Goal: Task Accomplishment & Management: Manage account settings

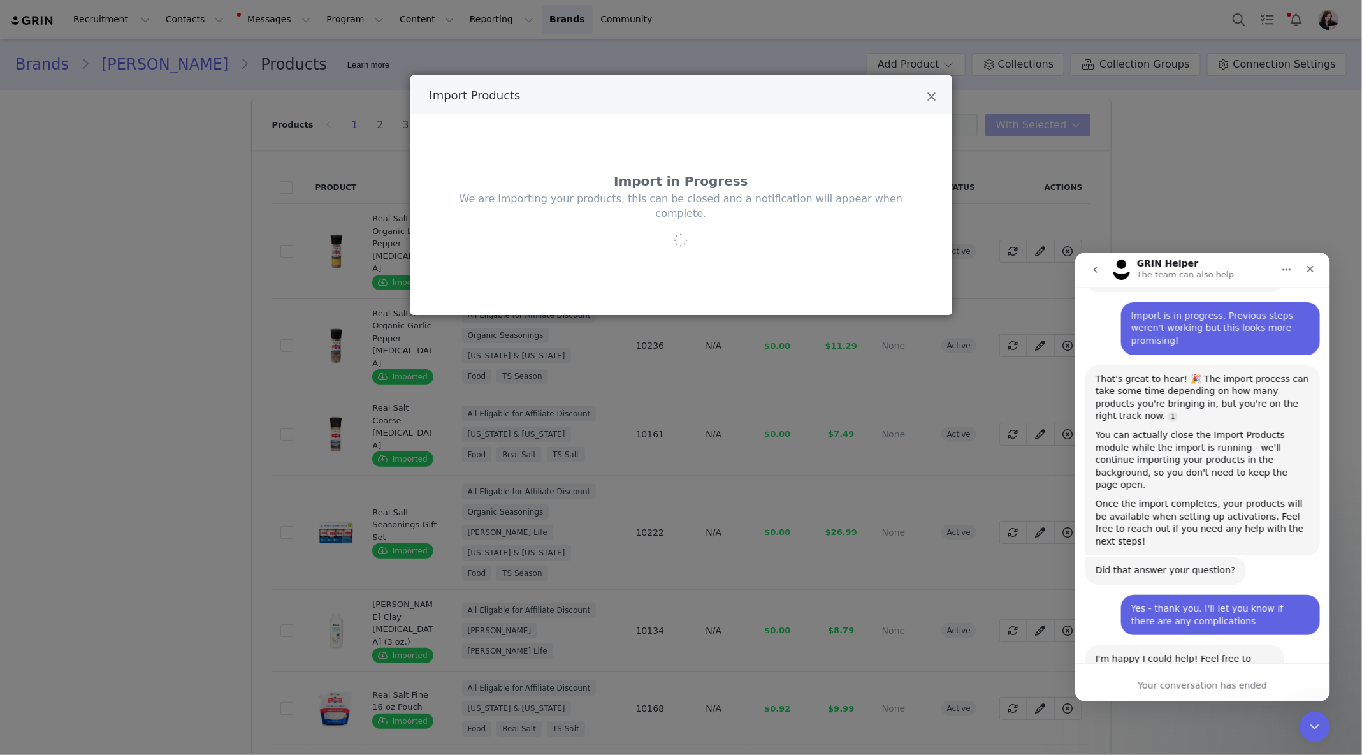
scroll to position [612, 0]
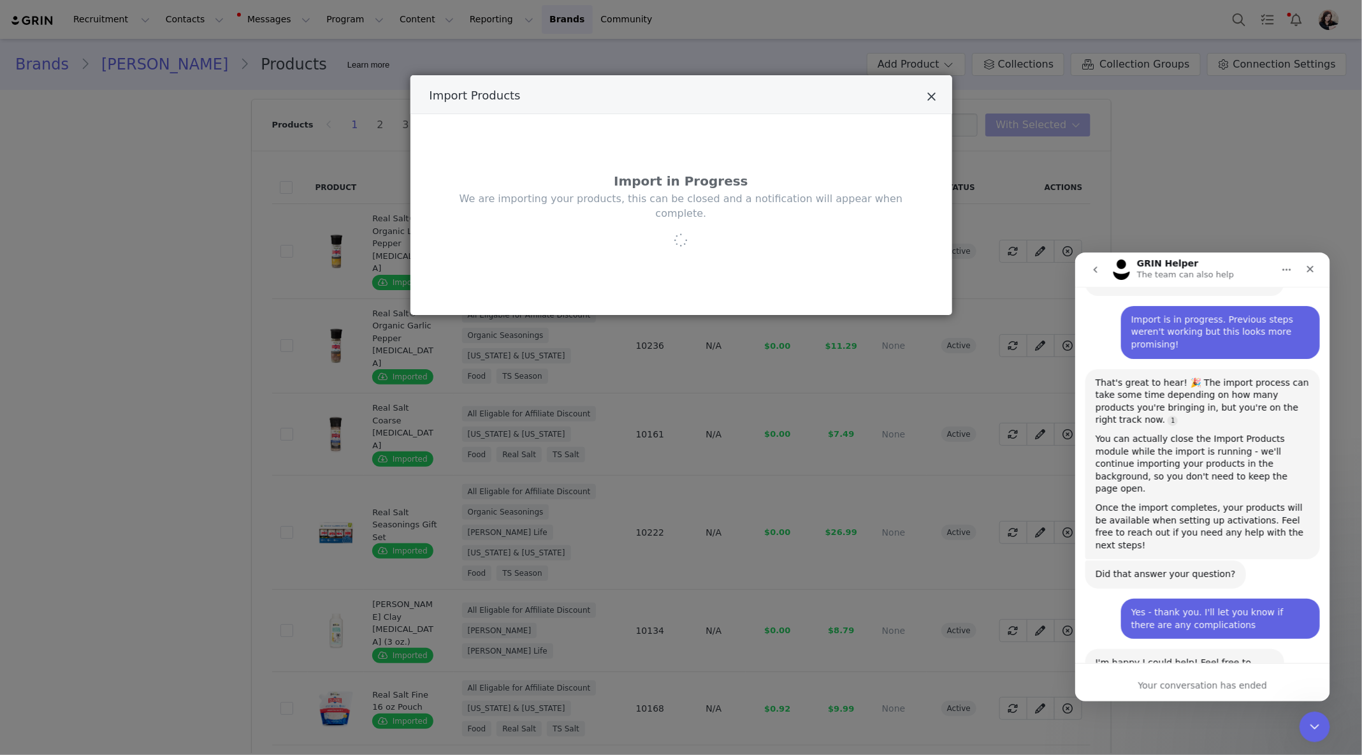
click at [933, 100] on icon "Close" at bounding box center [932, 97] width 10 height 13
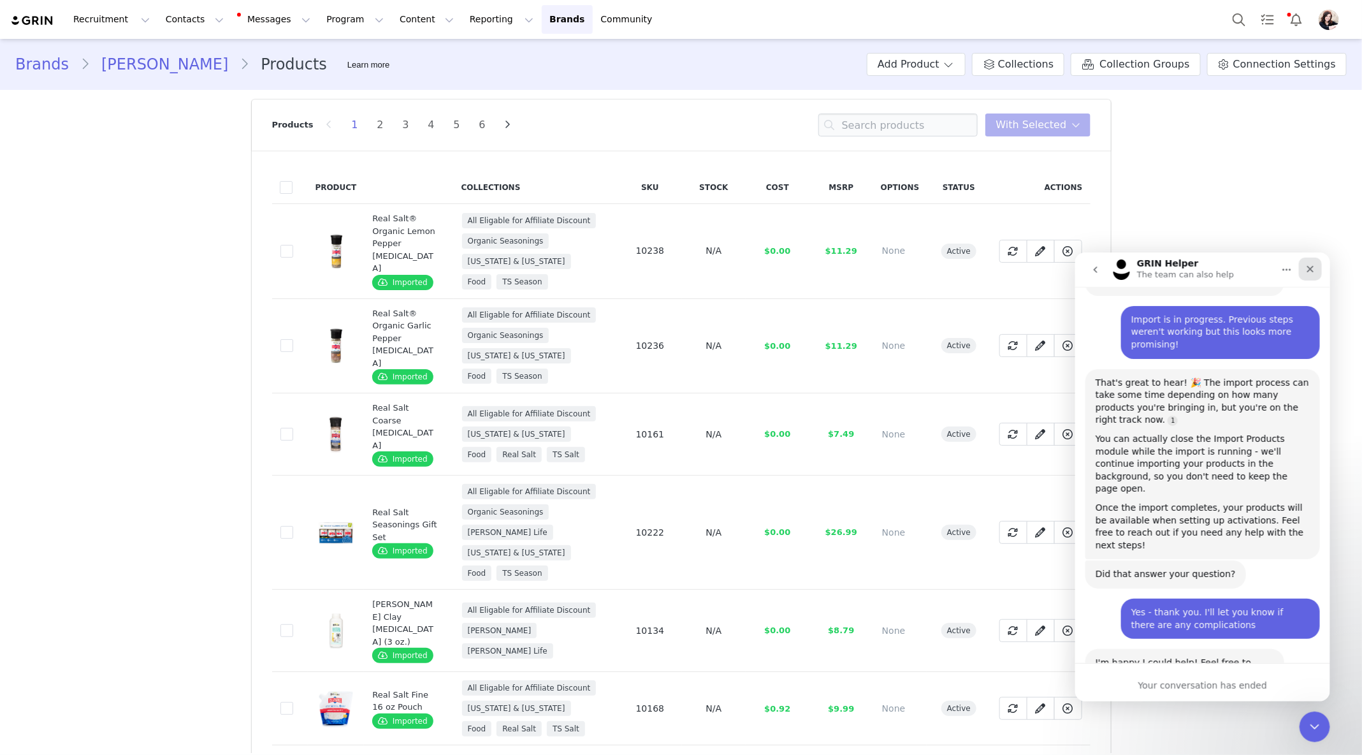
drag, startPoint x: 1312, startPoint y: 265, endPoint x: 2370, endPoint y: 518, distance: 1087.5
click at [1312, 265] on icon "Close" at bounding box center [1310, 268] width 10 height 10
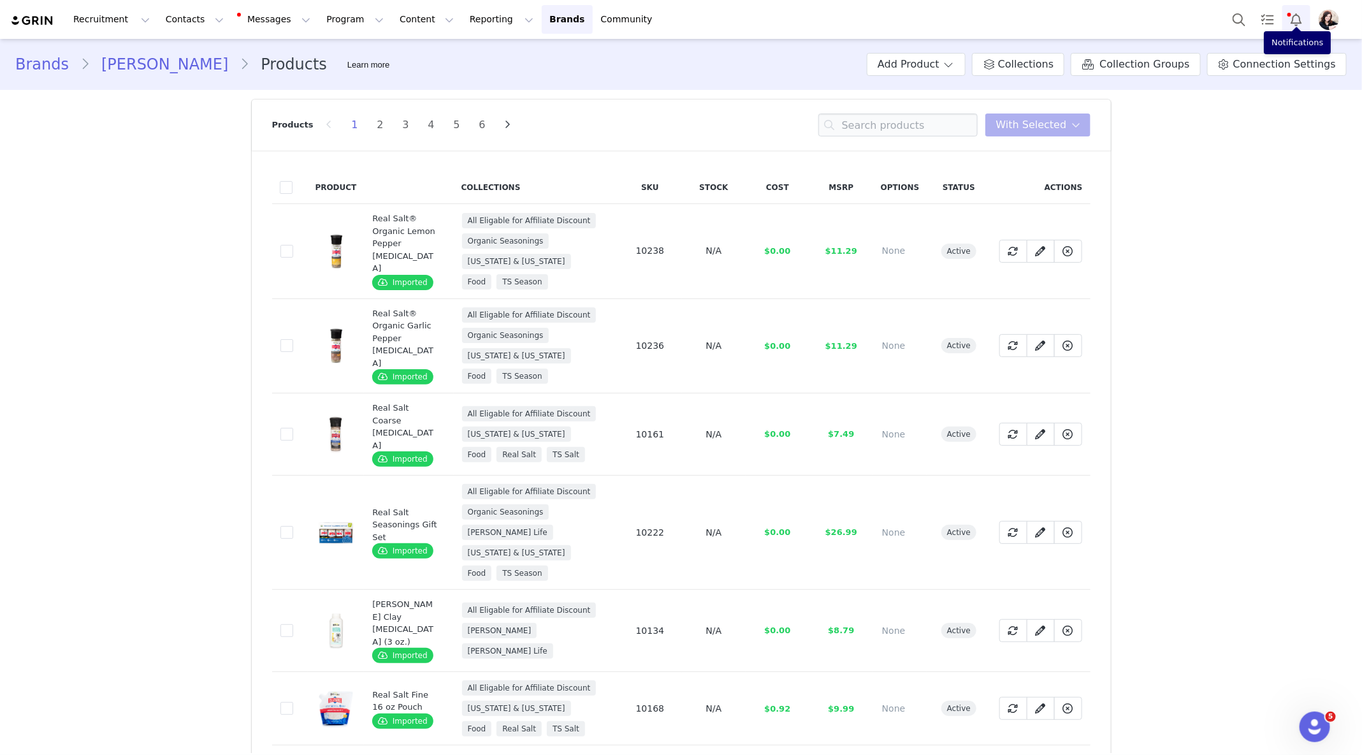
click at [1295, 17] on button "Notifications" at bounding box center [1296, 19] width 28 height 29
click at [345, 17] on button "Program Program" at bounding box center [355, 19] width 73 height 29
click at [340, 61] on p "Activations" at bounding box center [333, 56] width 49 height 13
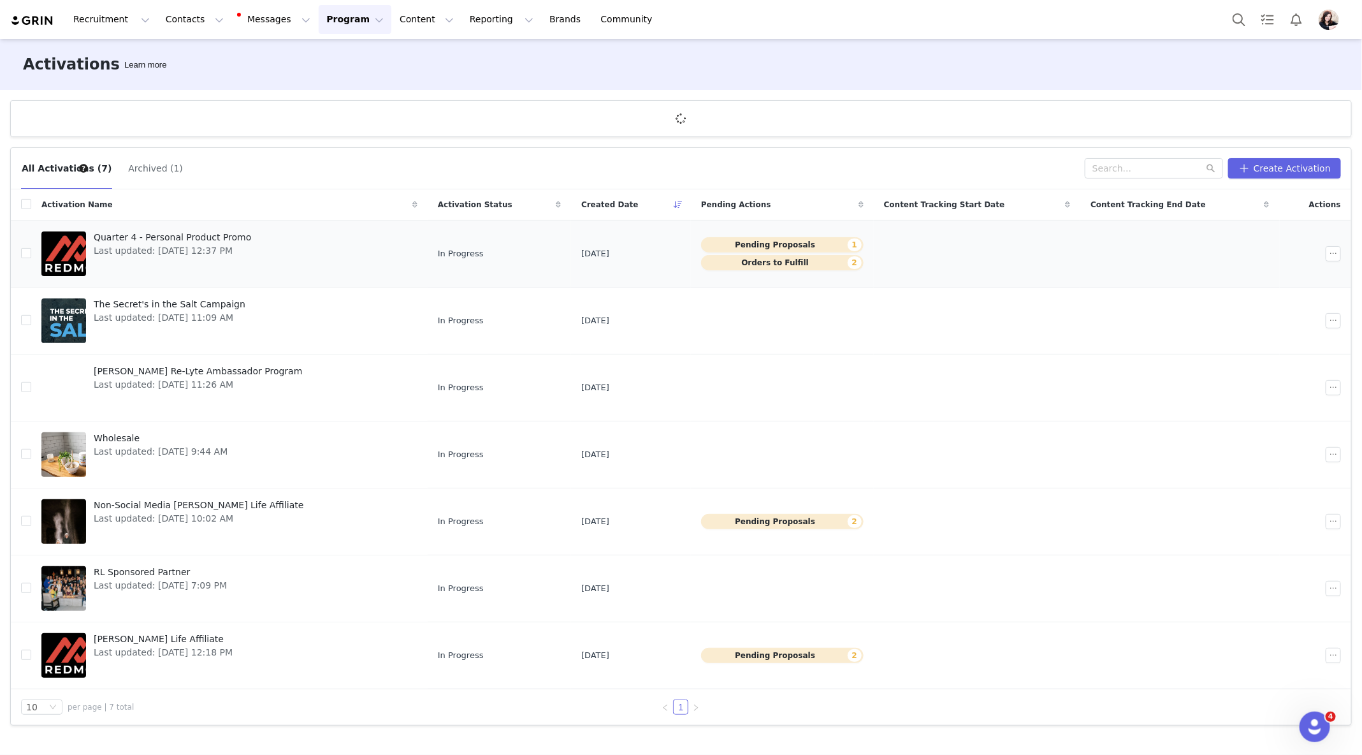
click at [647, 241] on td "Sep 26, 2025" at bounding box center [631, 254] width 120 height 67
click at [223, 238] on span "Quarter 4 - Personal Product Promo" at bounding box center [172, 237] width 157 height 13
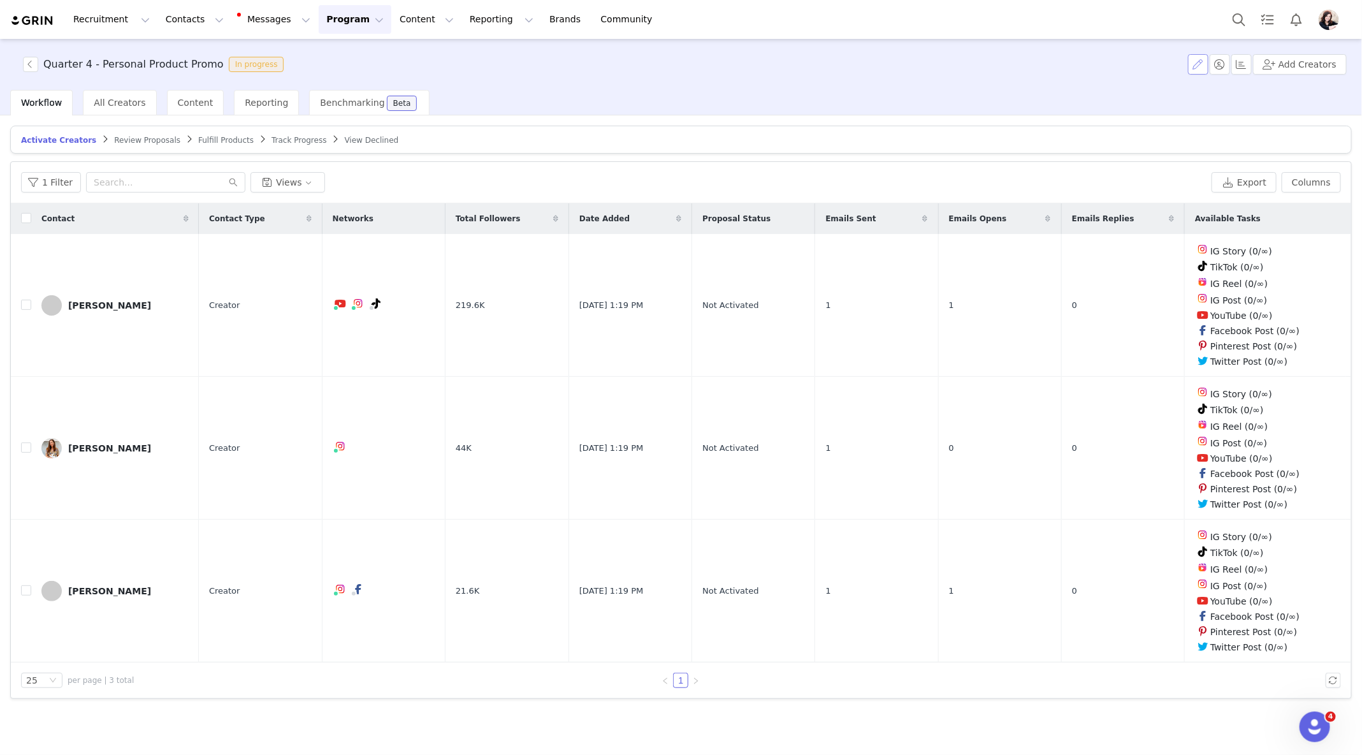
click at [1207, 64] on button "button" at bounding box center [1198, 64] width 20 height 20
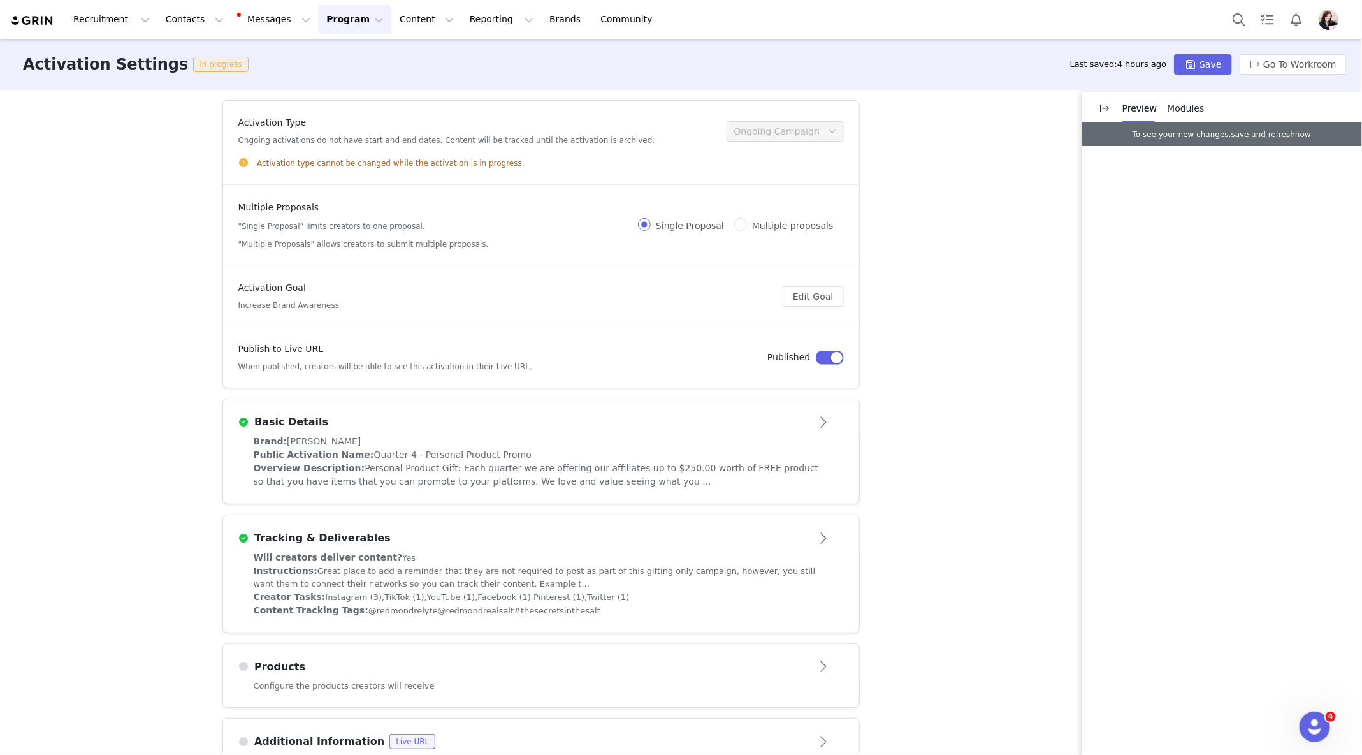
scroll to position [115, 0]
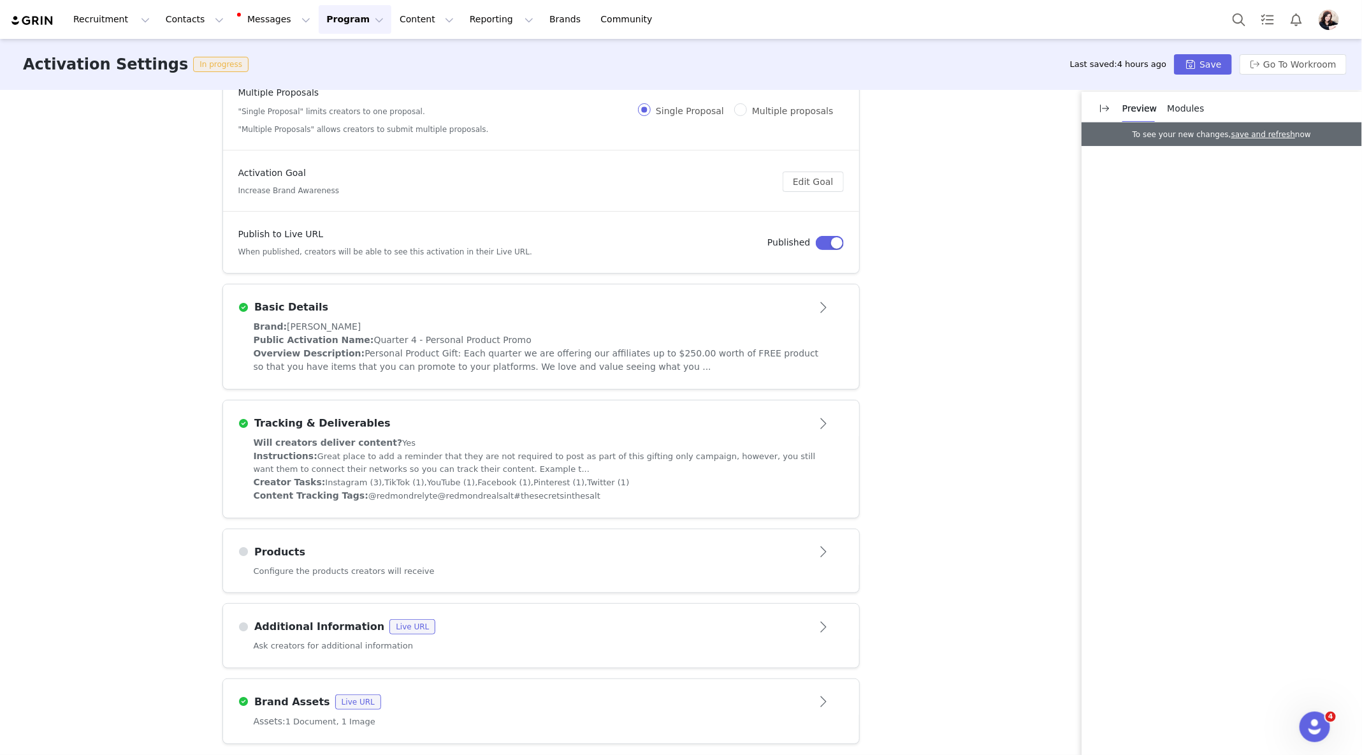
click at [592, 565] on div "Configure the products creators will receive" at bounding box center [541, 579] width 636 height 28
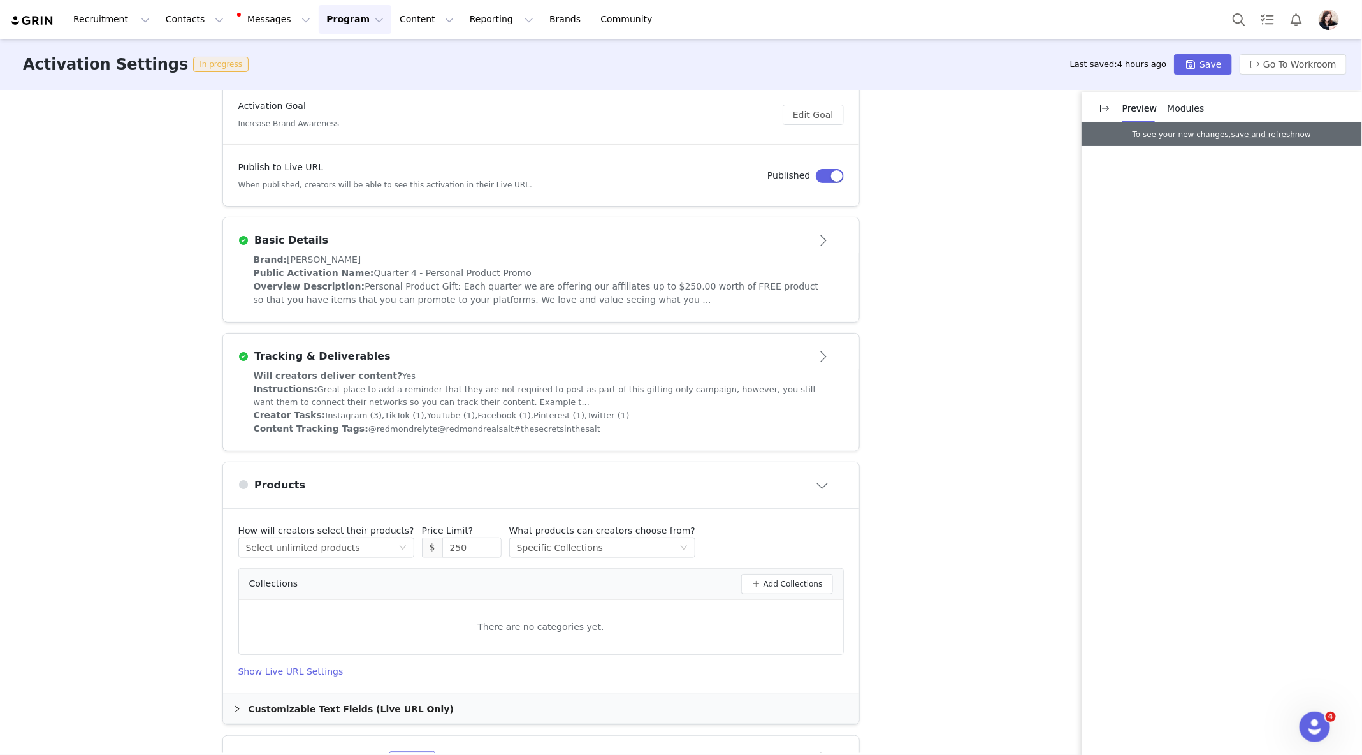
scroll to position [208, 0]
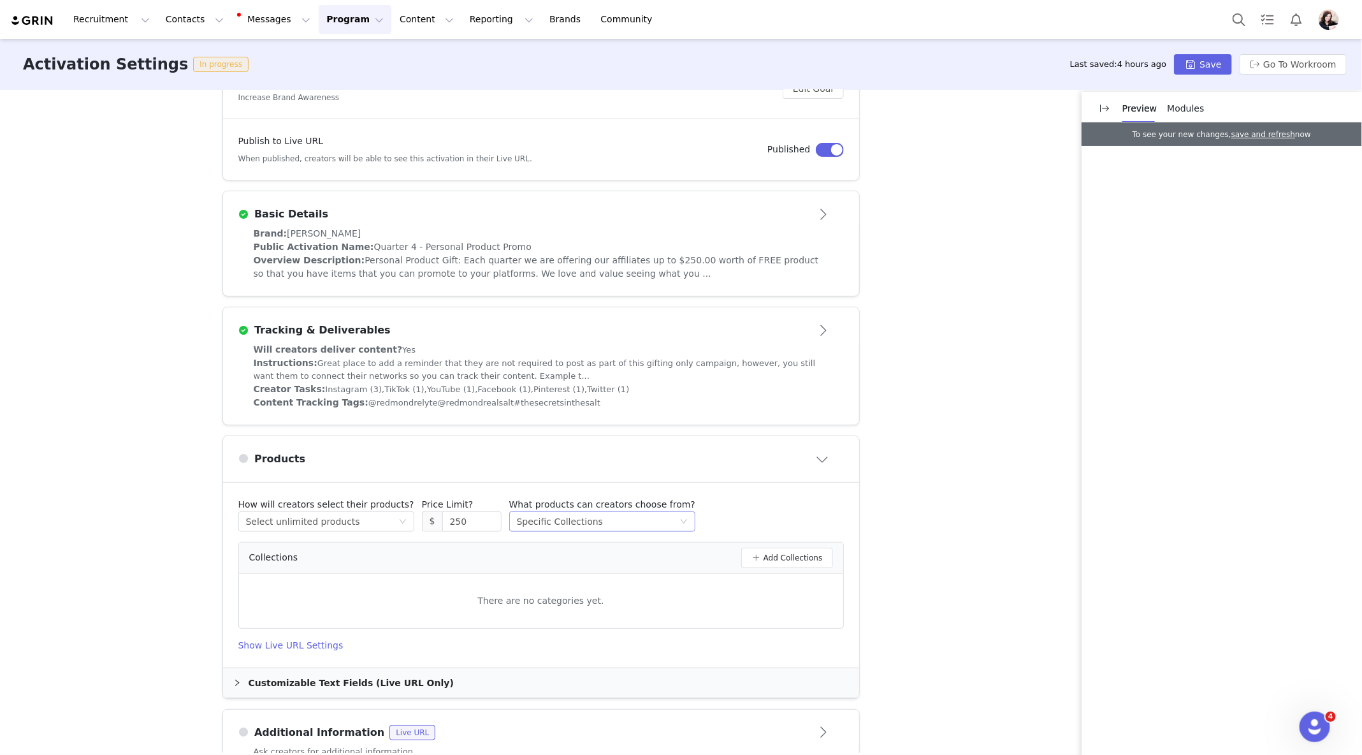
click at [638, 512] on div "Select method Specific Collections" at bounding box center [598, 521] width 163 height 19
click at [602, 589] on li "Specific Collections" at bounding box center [588, 585] width 177 height 20
click at [810, 549] on button "Add Collections" at bounding box center [787, 558] width 92 height 20
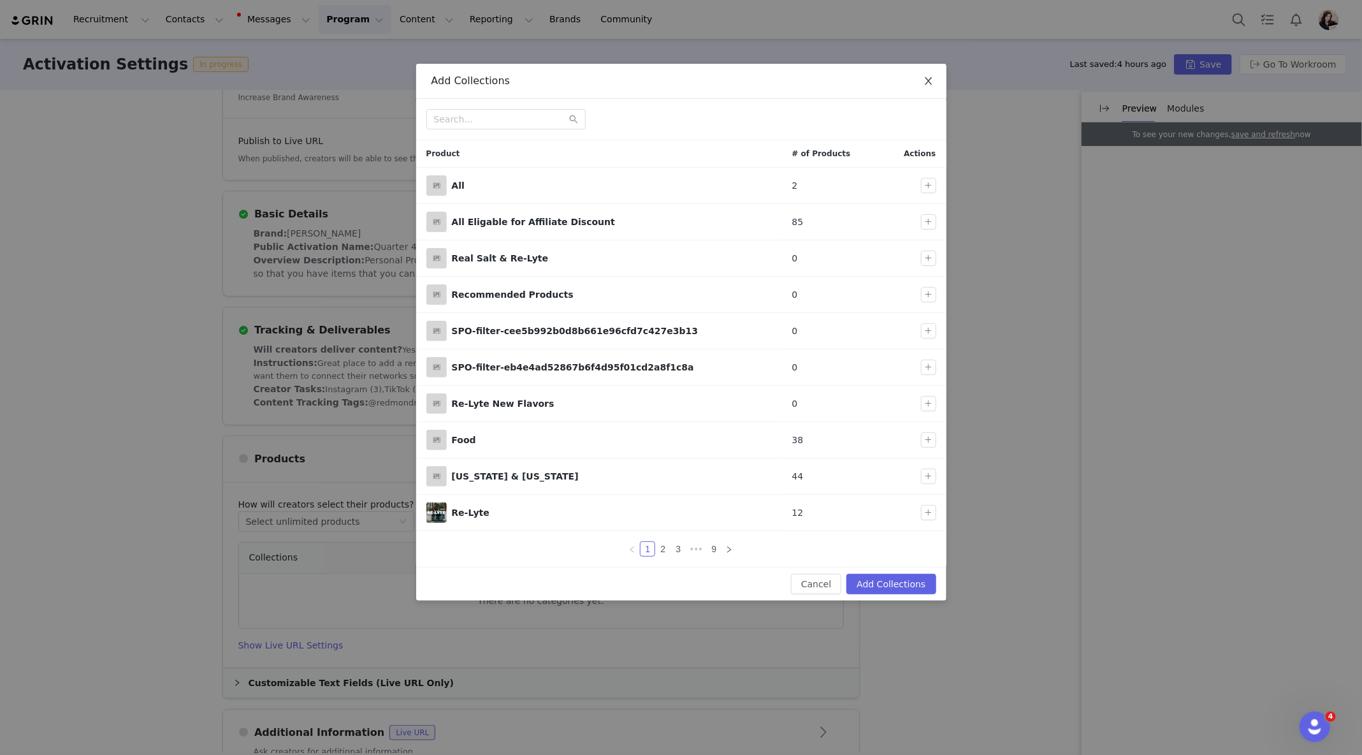
click at [930, 78] on icon "icon: close" at bounding box center [928, 81] width 7 height 8
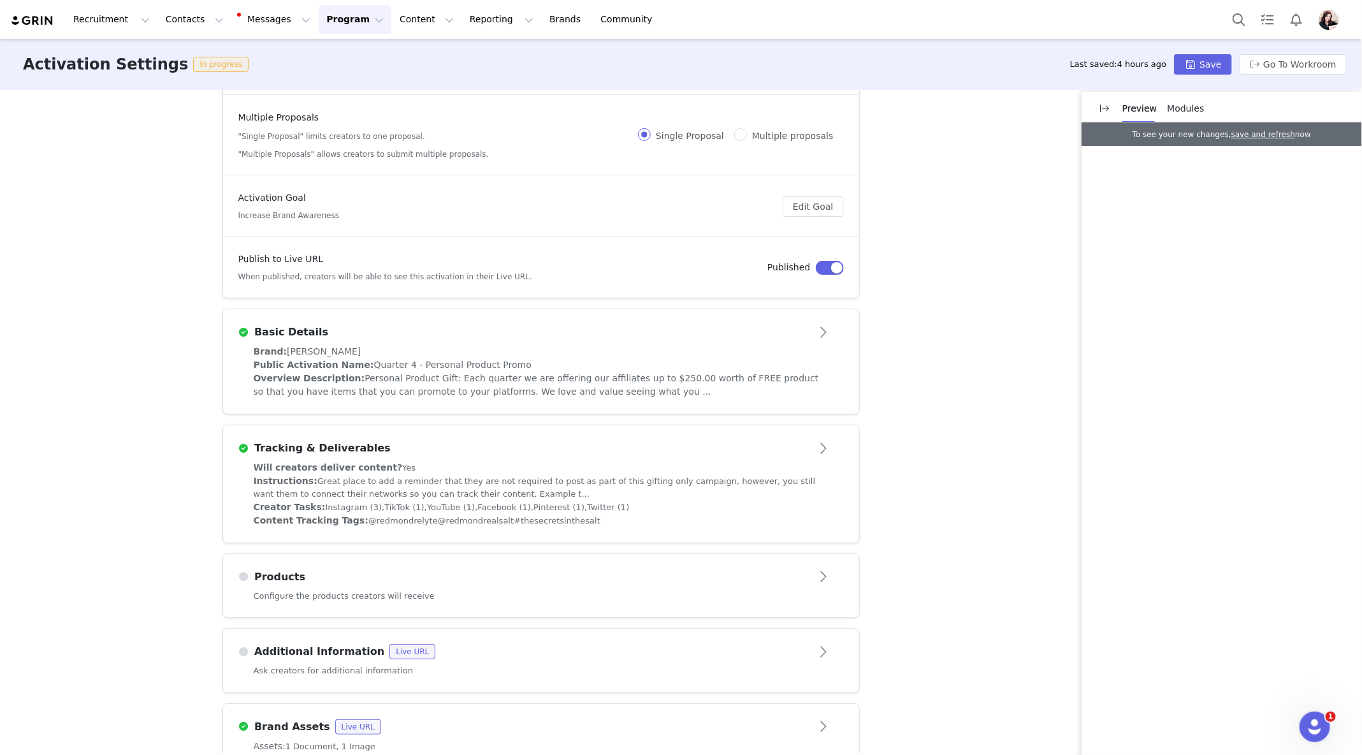
scroll to position [94, 0]
click at [764, 581] on article "Products" at bounding box center [541, 567] width 636 height 36
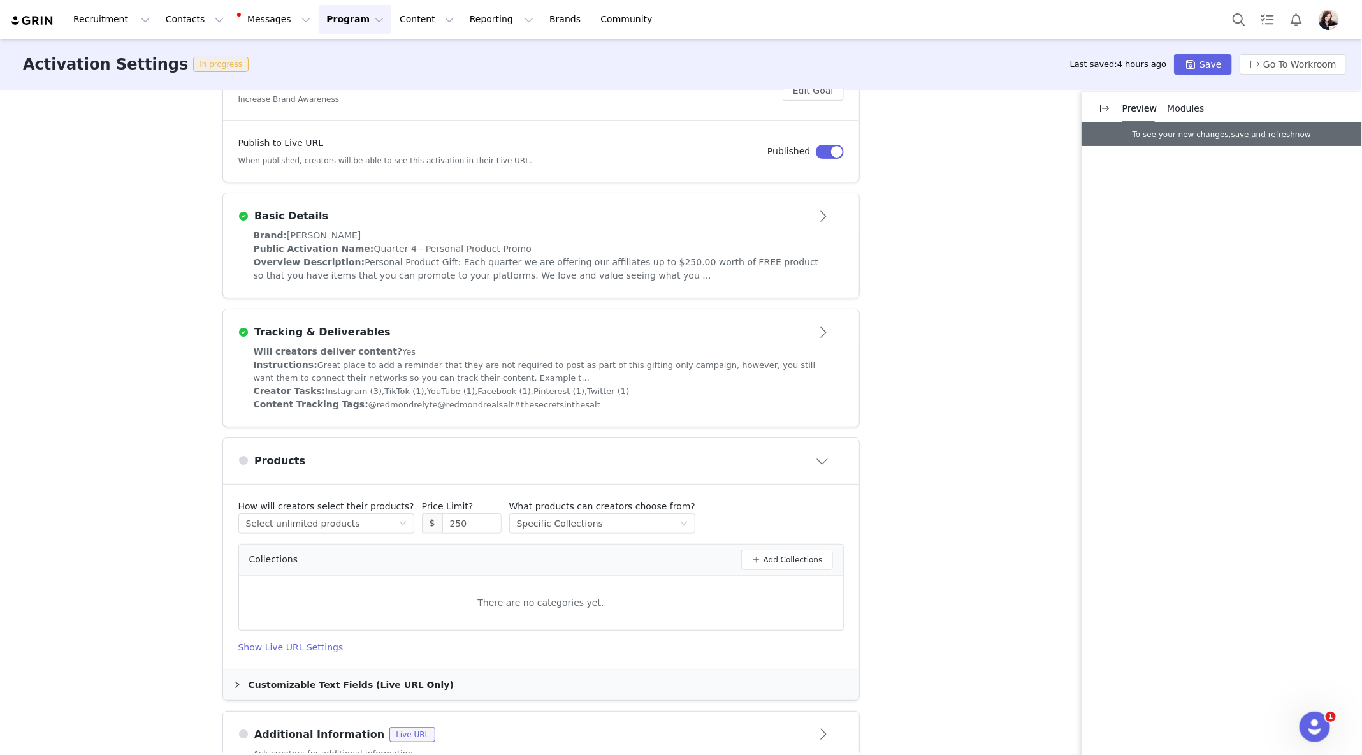
scroll to position [254, 0]
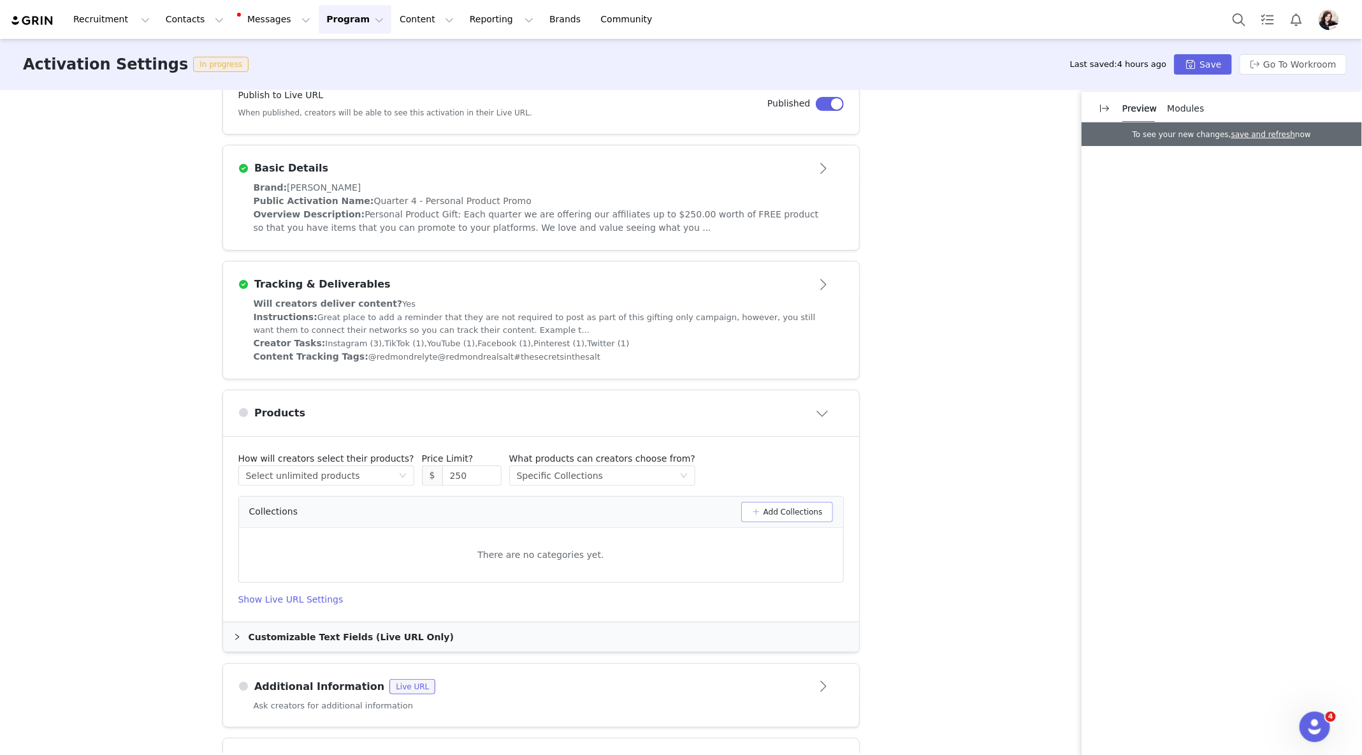
click at [789, 515] on button "Add Collections" at bounding box center [787, 512] width 92 height 20
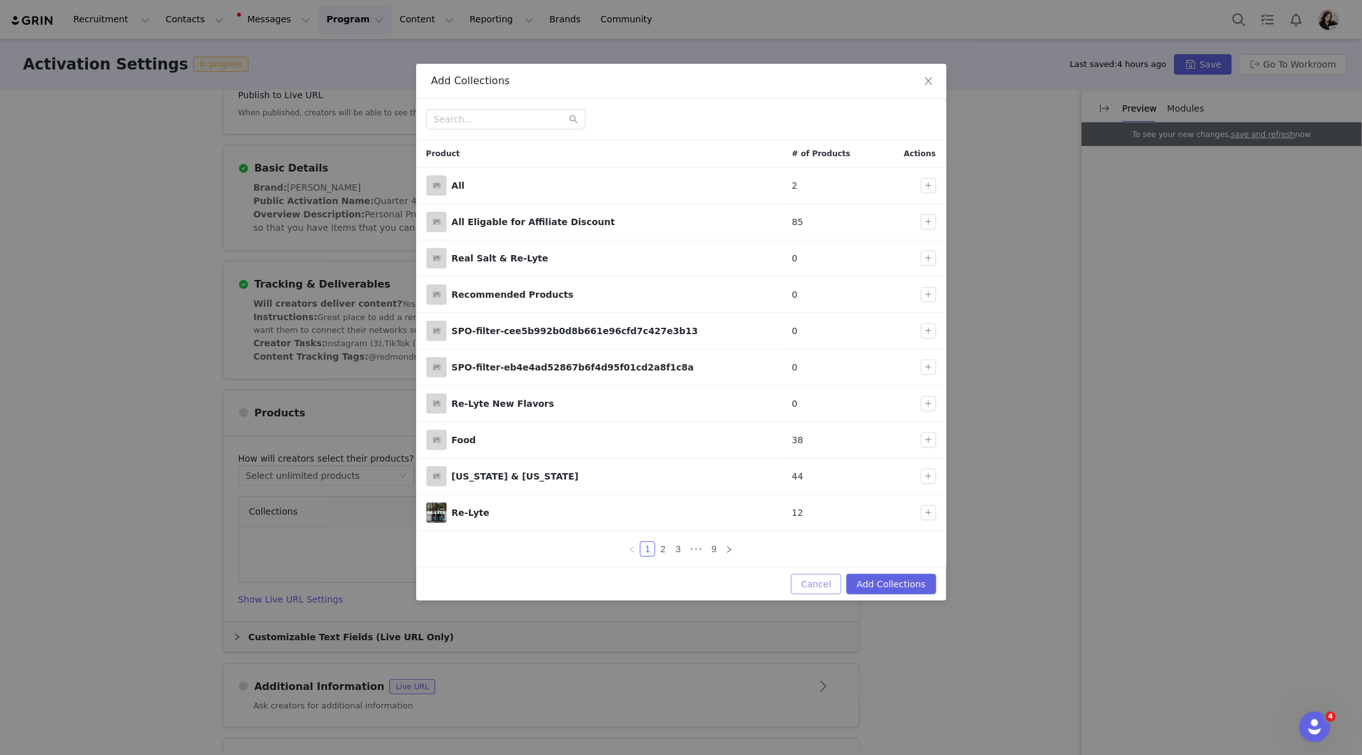
click at [813, 578] on button "Cancel" at bounding box center [816, 584] width 50 height 20
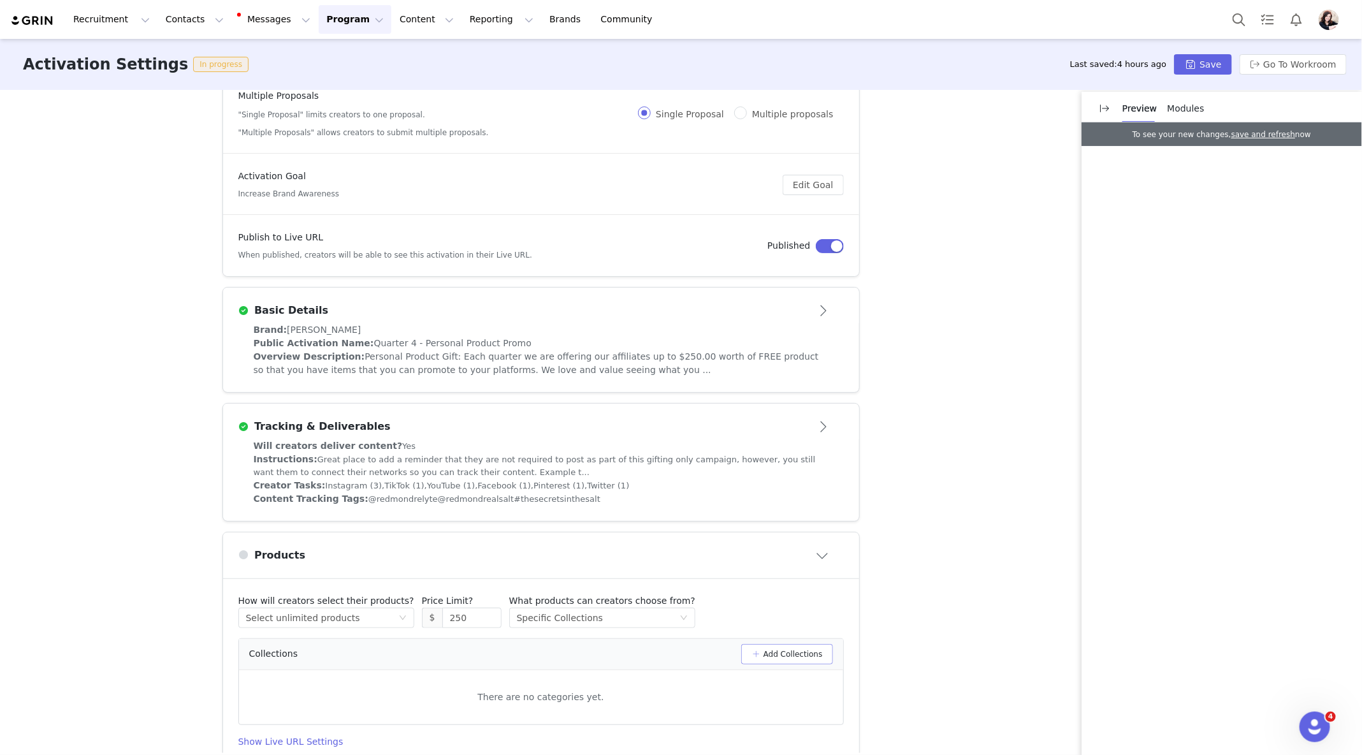
scroll to position [52, 0]
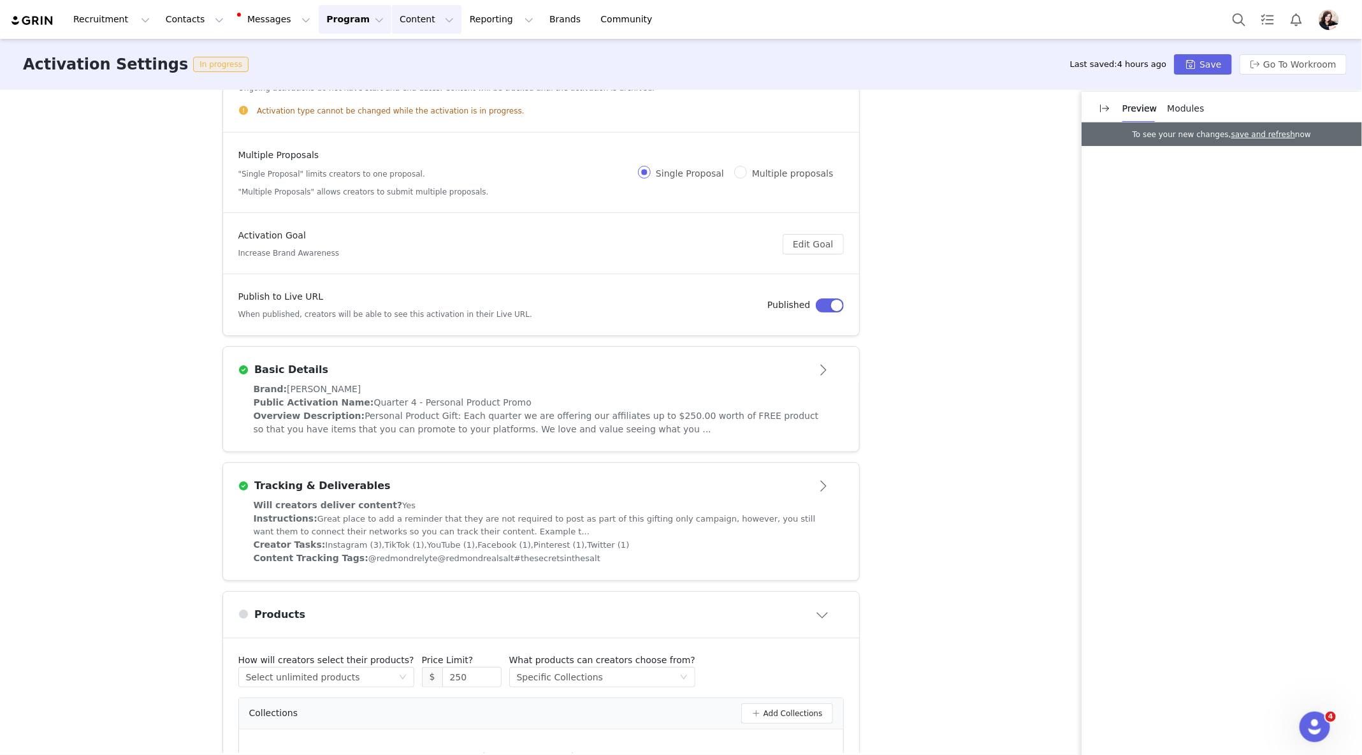
click at [405, 17] on button "Content Content" at bounding box center [426, 19] width 69 height 29
click at [273, 25] on button "Messages Messages" at bounding box center [275, 19] width 86 height 29
click at [419, 22] on button "Content Content" at bounding box center [426, 19] width 69 height 29
click at [491, 27] on button "Reporting Reporting" at bounding box center [501, 19] width 79 height 29
click at [289, 22] on button "Messages Messages" at bounding box center [275, 19] width 86 height 29
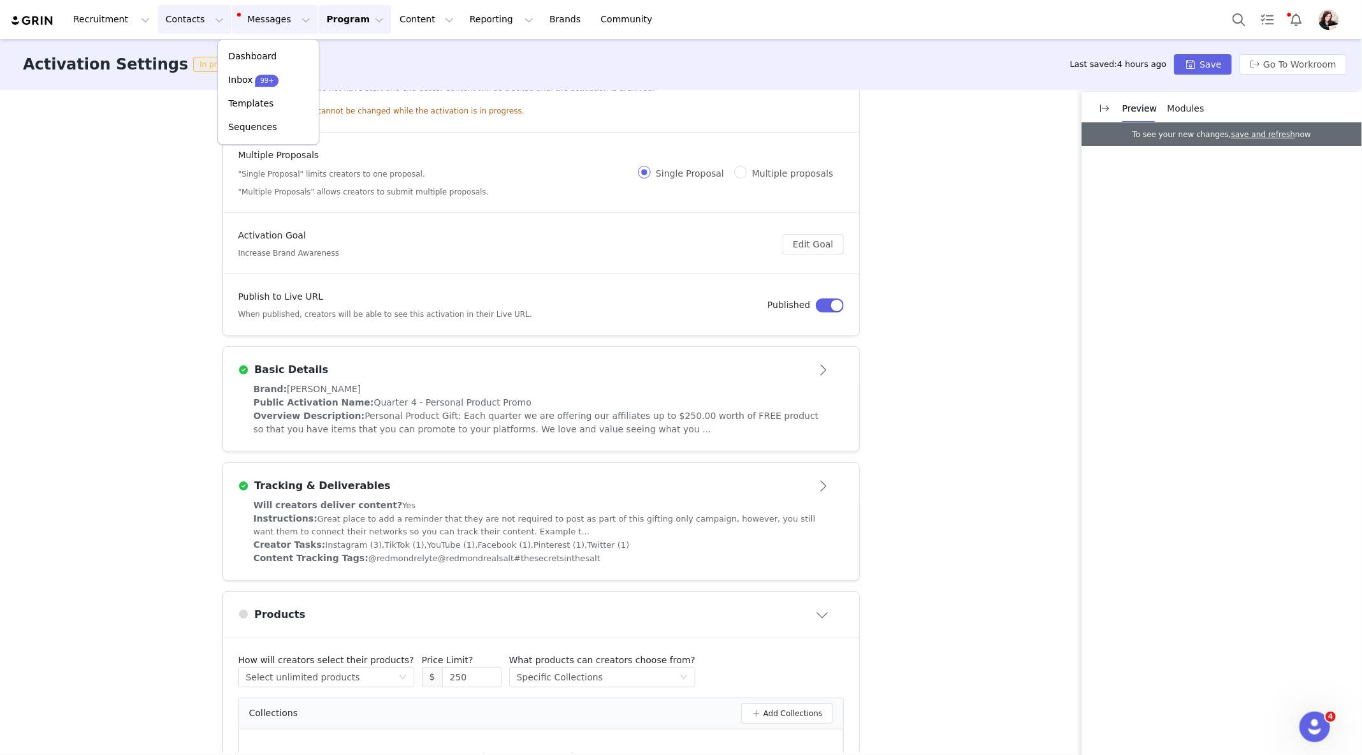
click at [207, 15] on button "Contacts Contacts" at bounding box center [194, 19] width 73 height 29
click at [392, 20] on button "Content Content" at bounding box center [426, 19] width 69 height 29
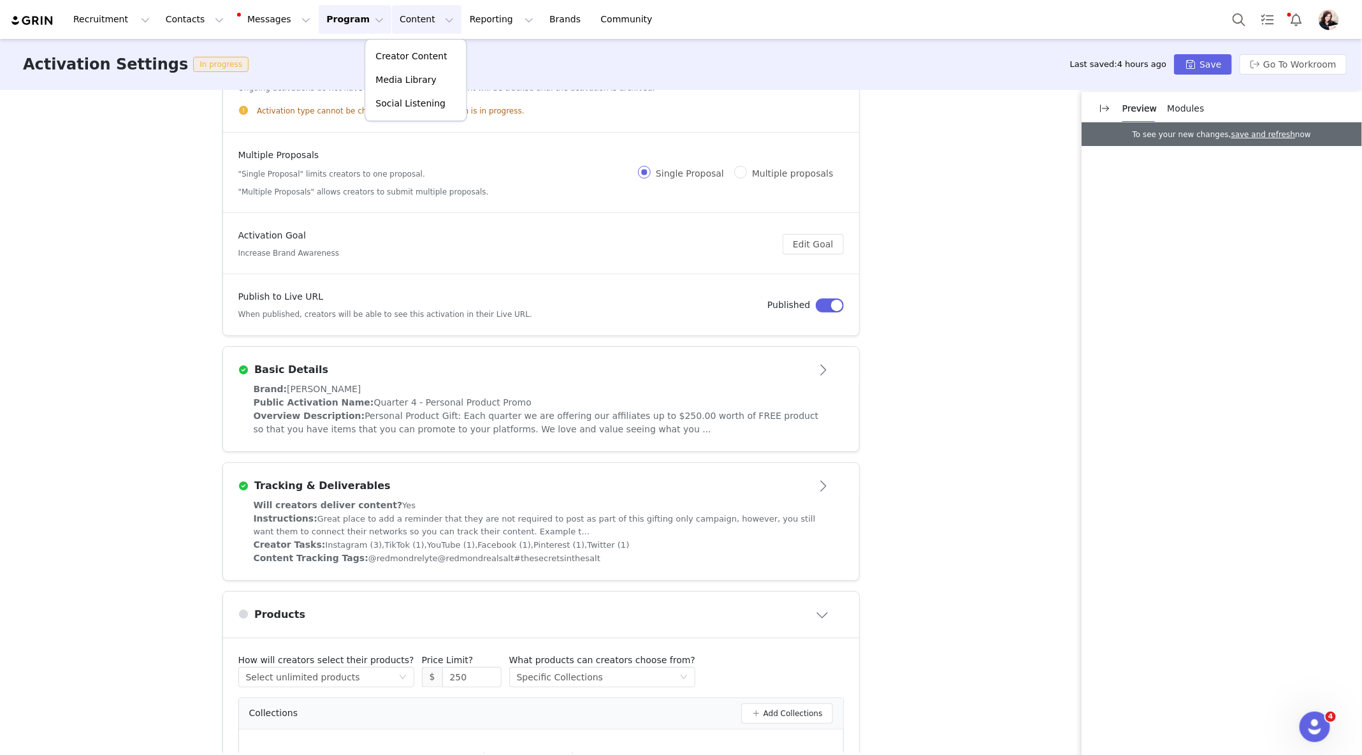
click at [331, 15] on button "Program Program" at bounding box center [355, 19] width 73 height 29
click at [343, 54] on p "Activations" at bounding box center [333, 56] width 49 height 13
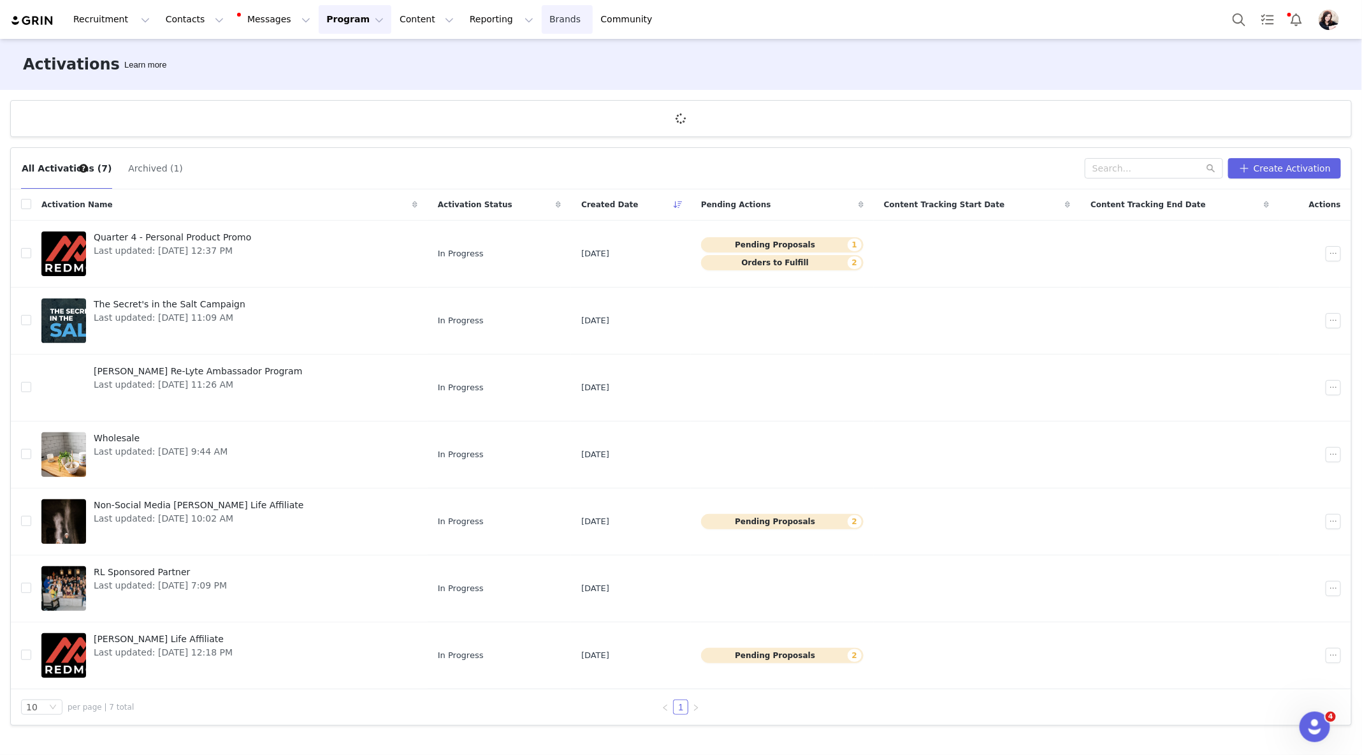
click at [542, 20] on link "Brands Brands" at bounding box center [567, 19] width 50 height 29
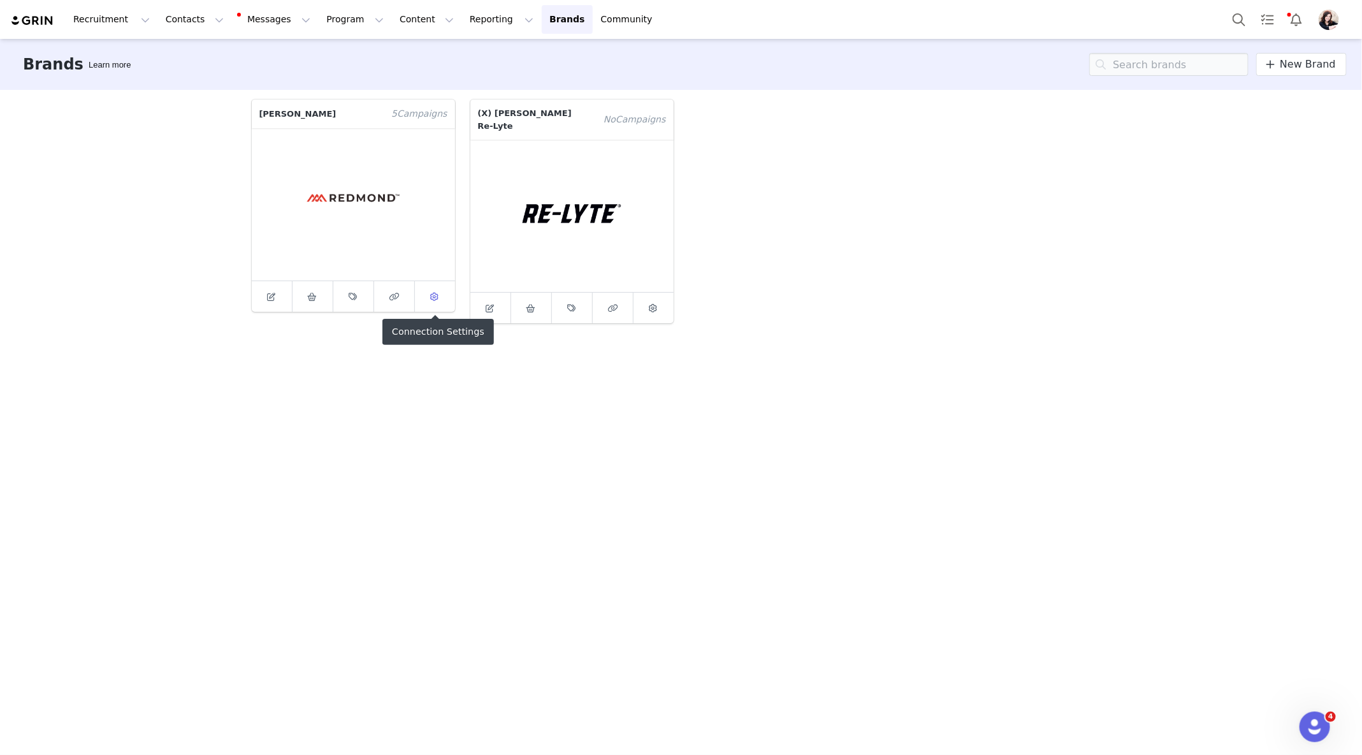
click at [433, 296] on icon at bounding box center [435, 297] width 8 height 8
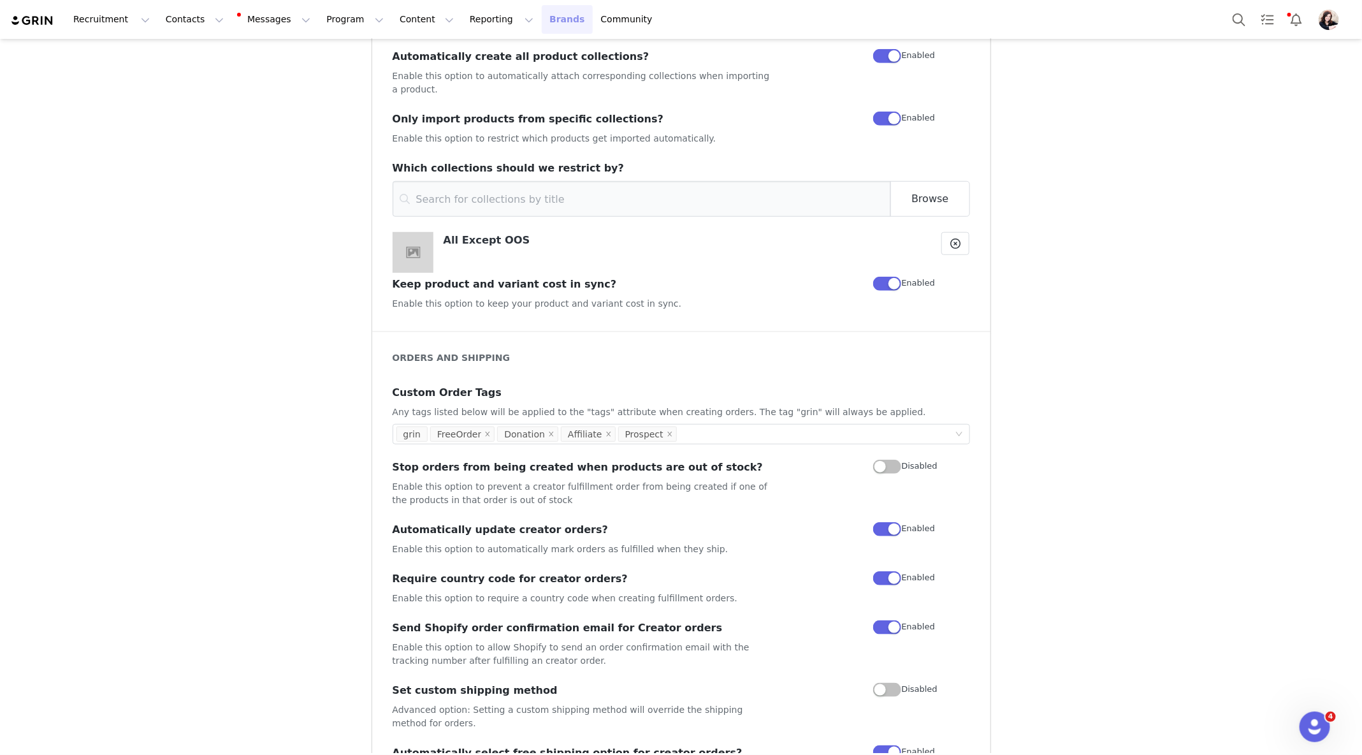
scroll to position [469, 0]
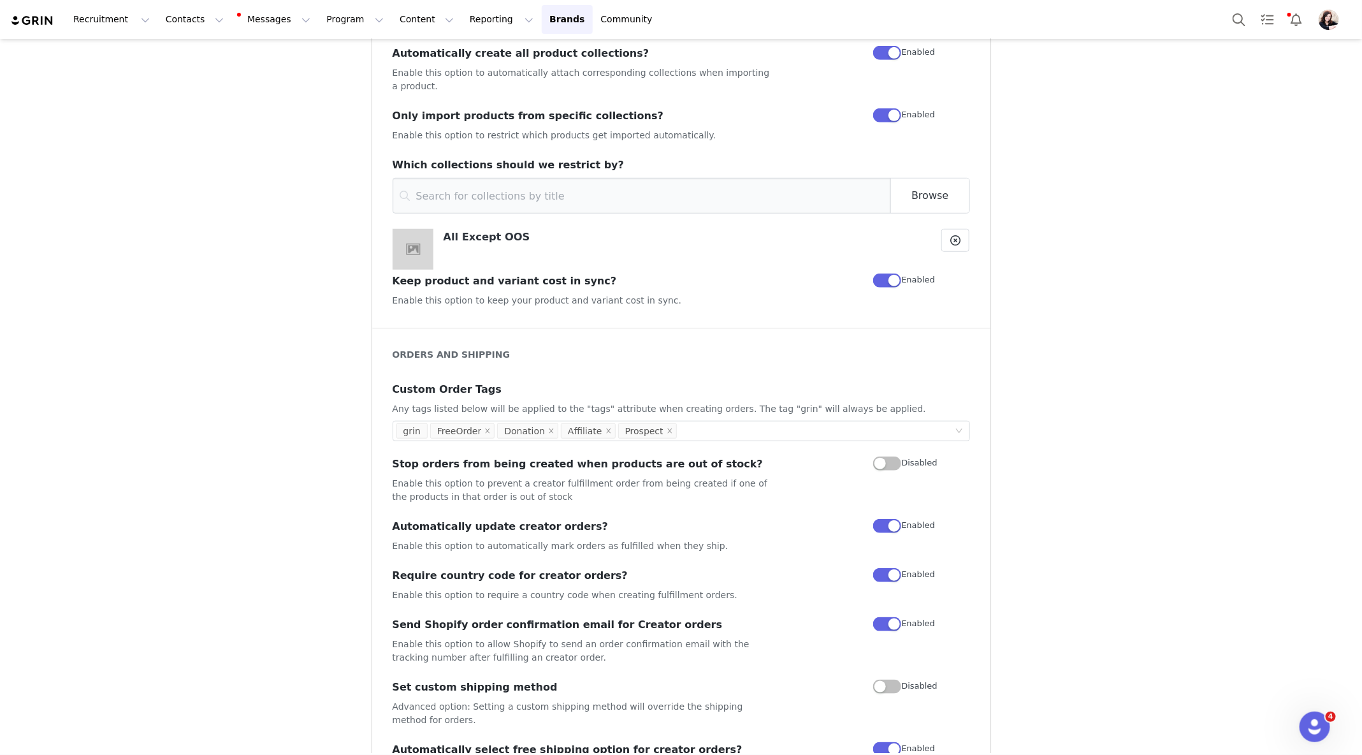
click at [878, 456] on button "button" at bounding box center [887, 463] width 28 height 14
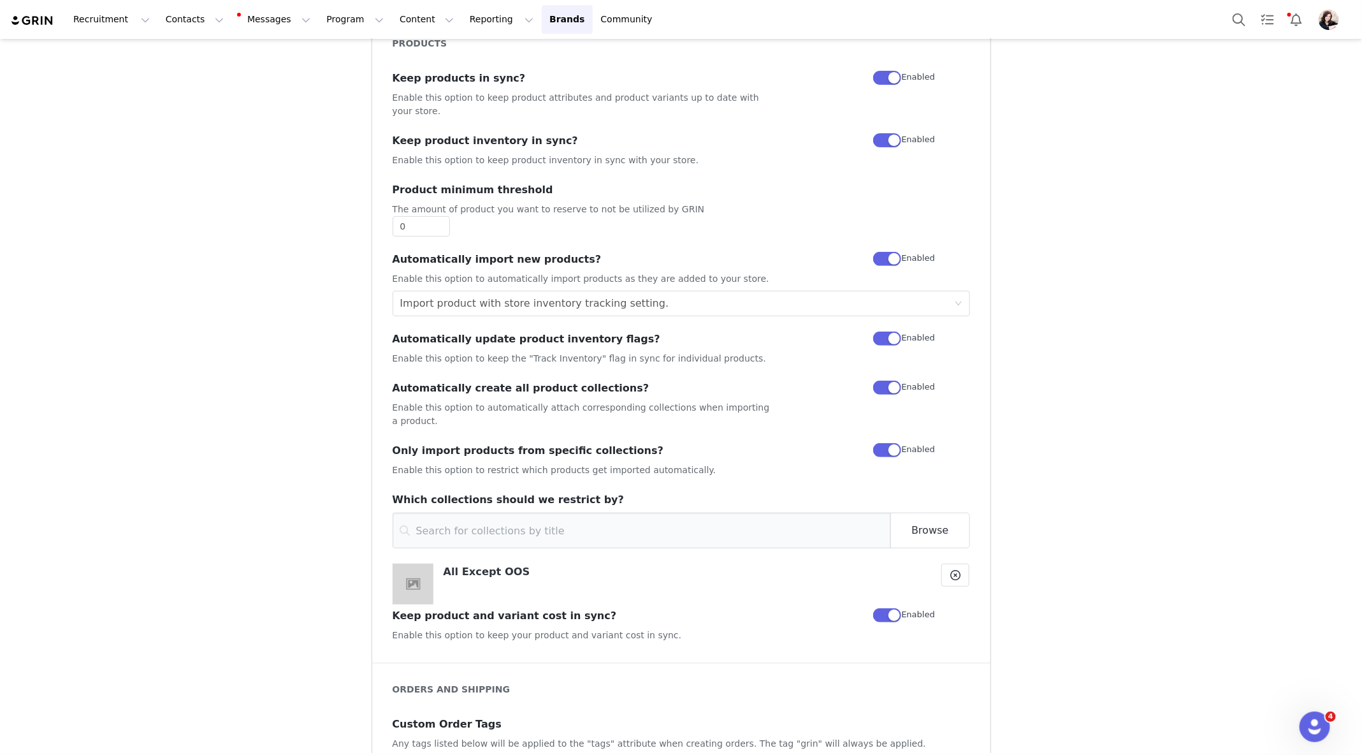
scroll to position [0, 0]
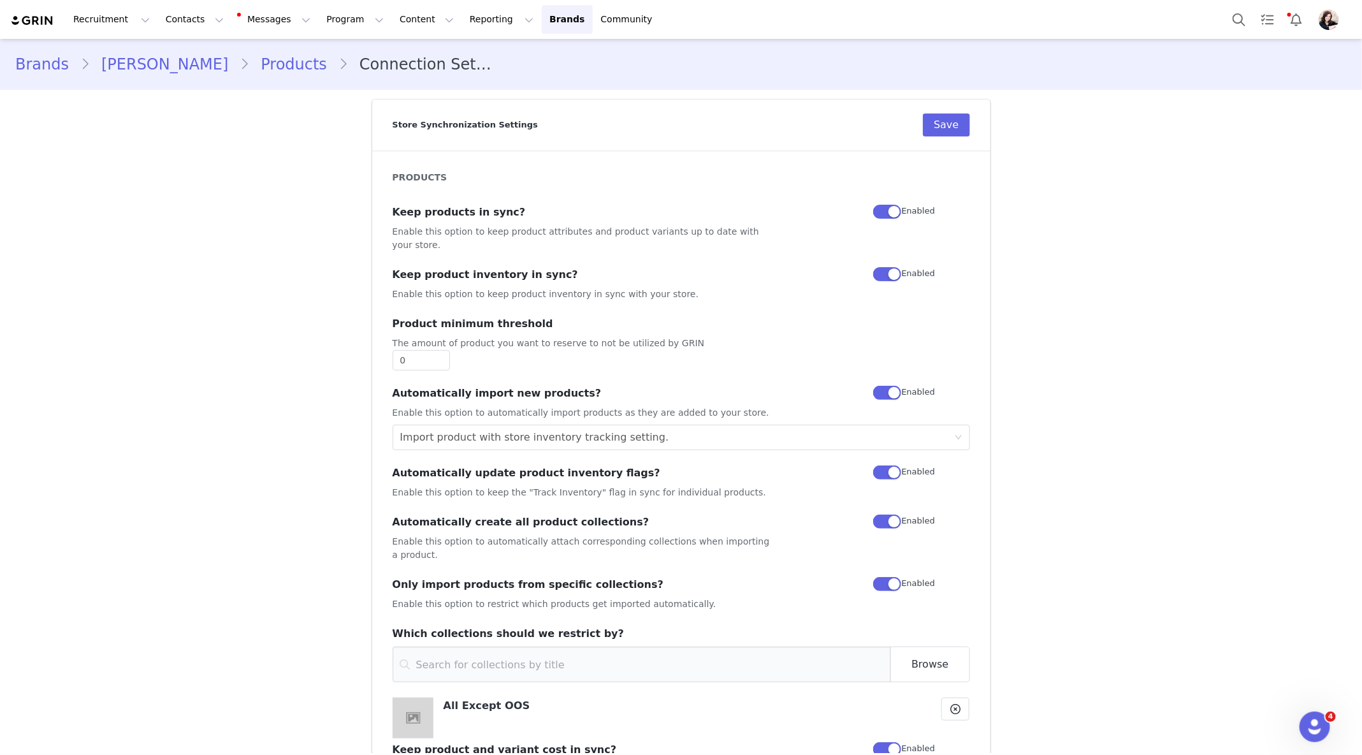
click at [249, 64] on link "Products" at bounding box center [293, 64] width 89 height 23
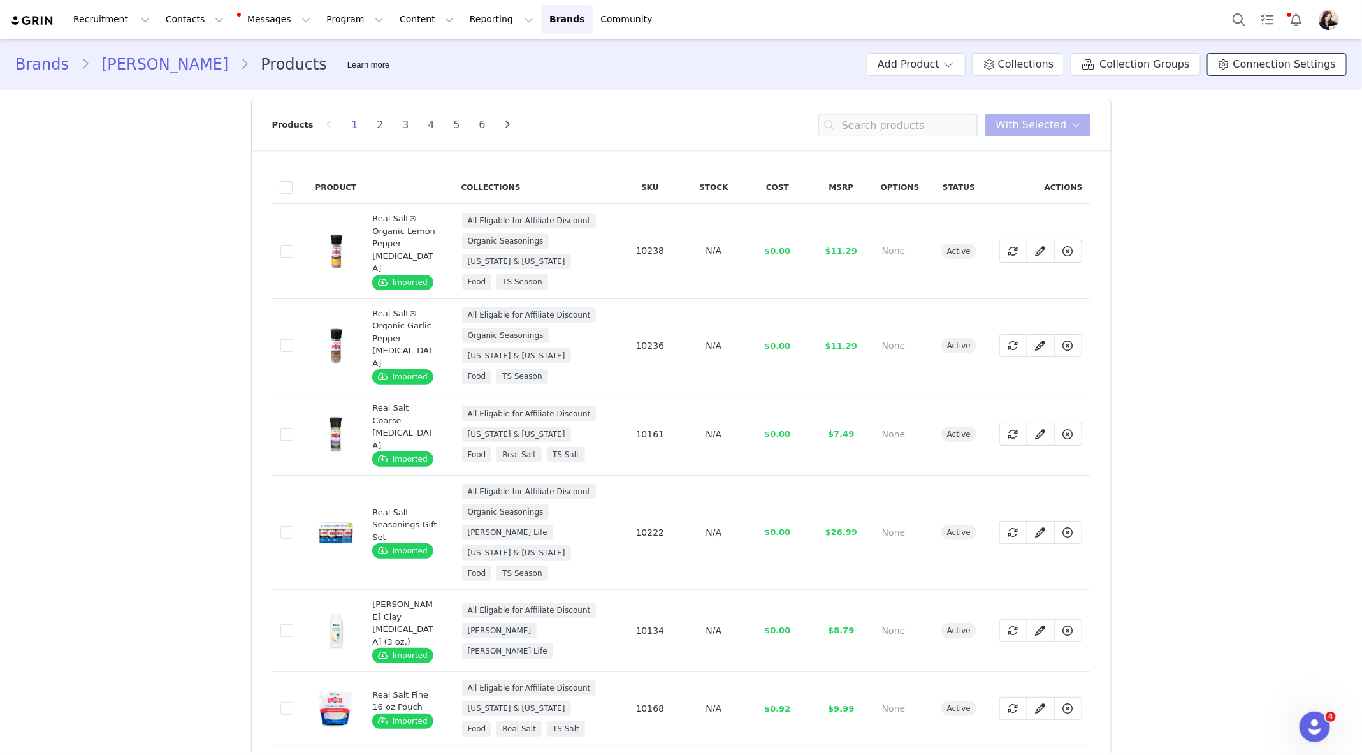
click at [1244, 68] on span "Connection Settings" at bounding box center [1284, 64] width 103 height 15
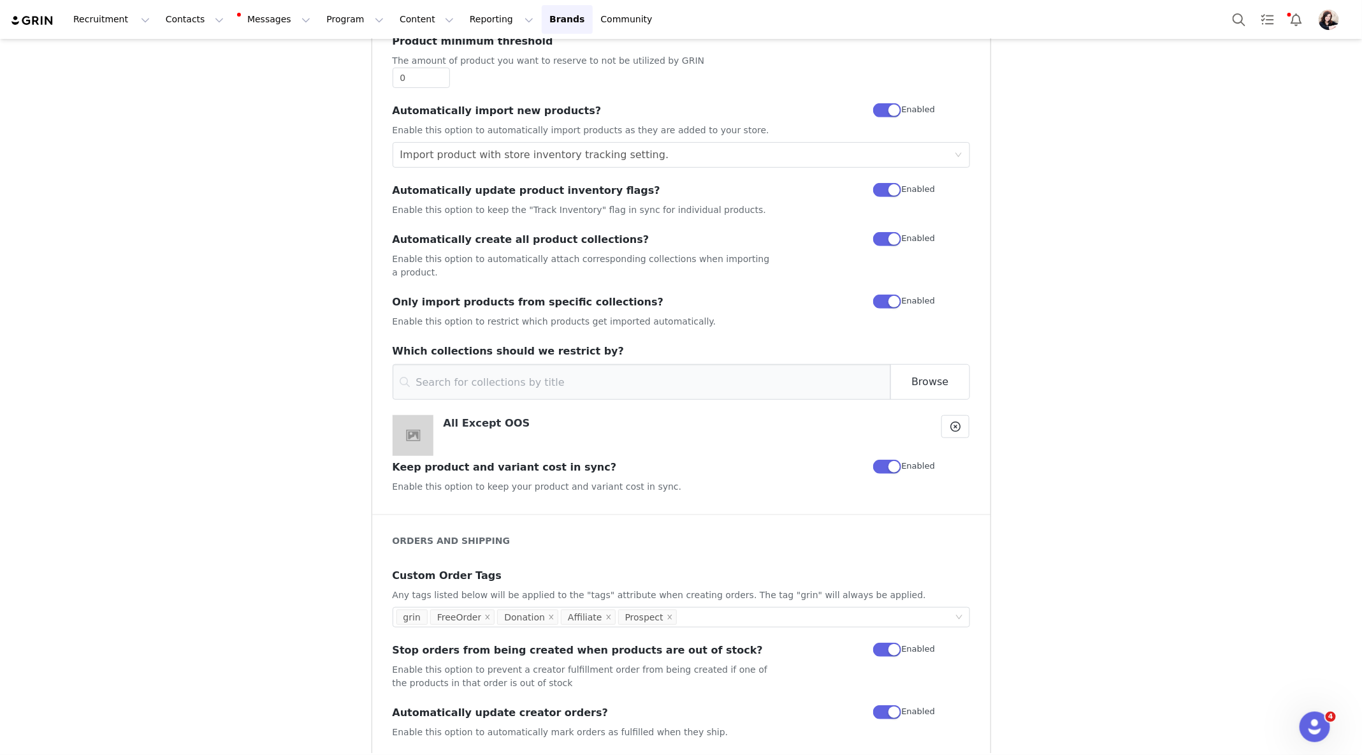
scroll to position [285, 0]
click at [955, 419] on icon at bounding box center [955, 424] width 10 height 10
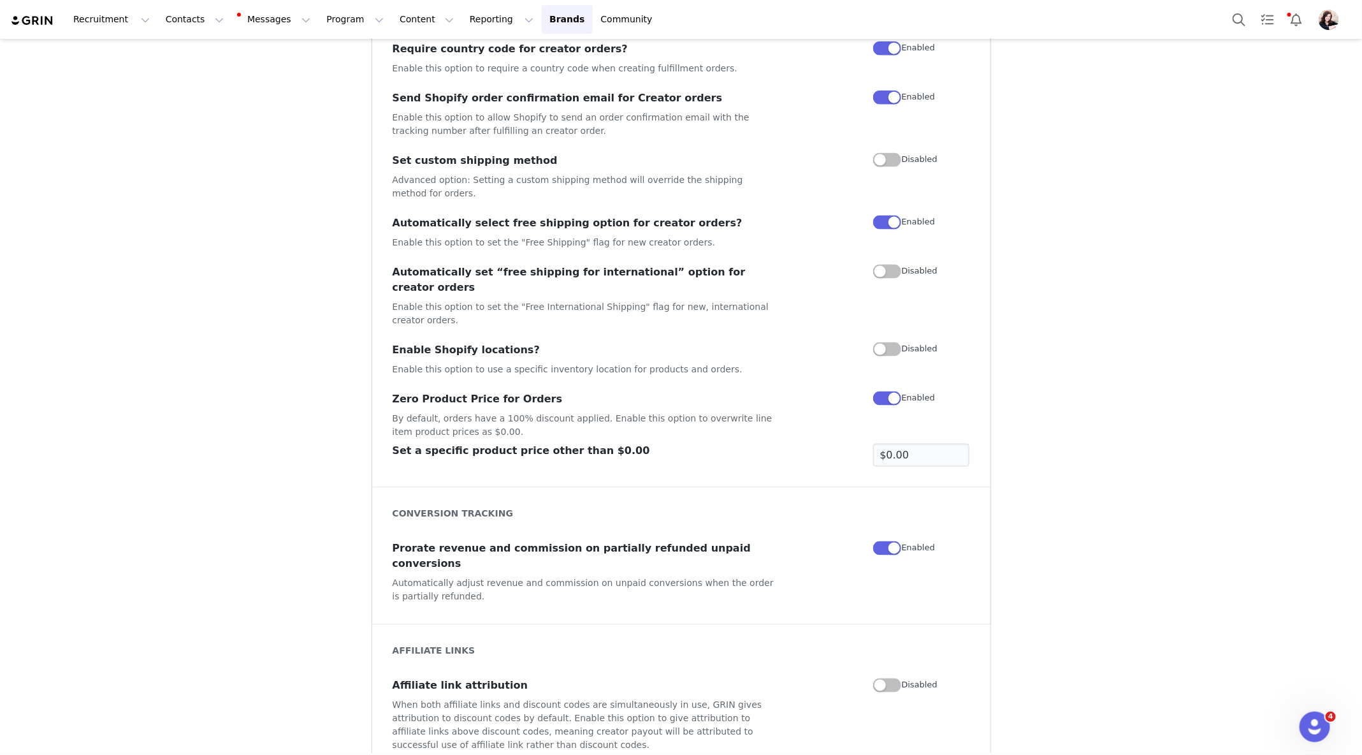
scroll to position [0, 0]
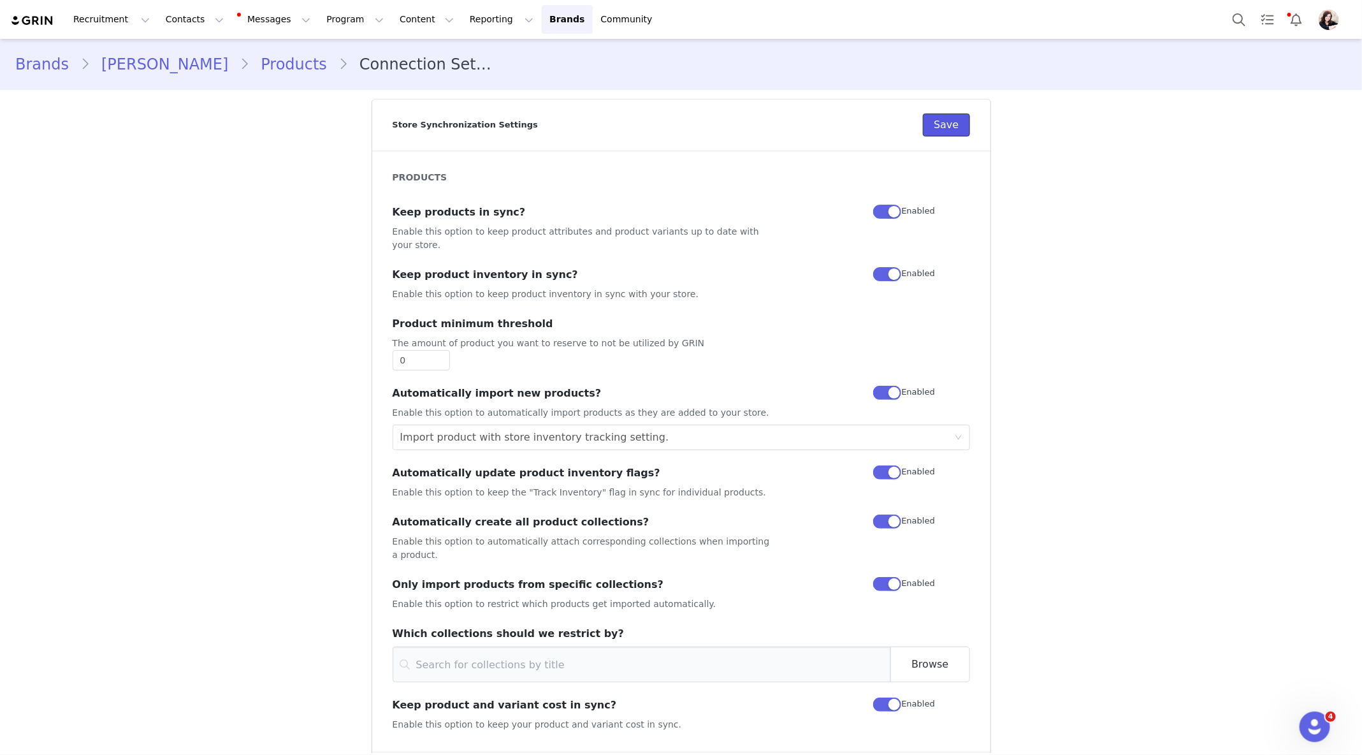
click at [949, 127] on button "Save" at bounding box center [946, 124] width 47 height 23
click at [249, 62] on link "Products" at bounding box center [293, 64] width 89 height 23
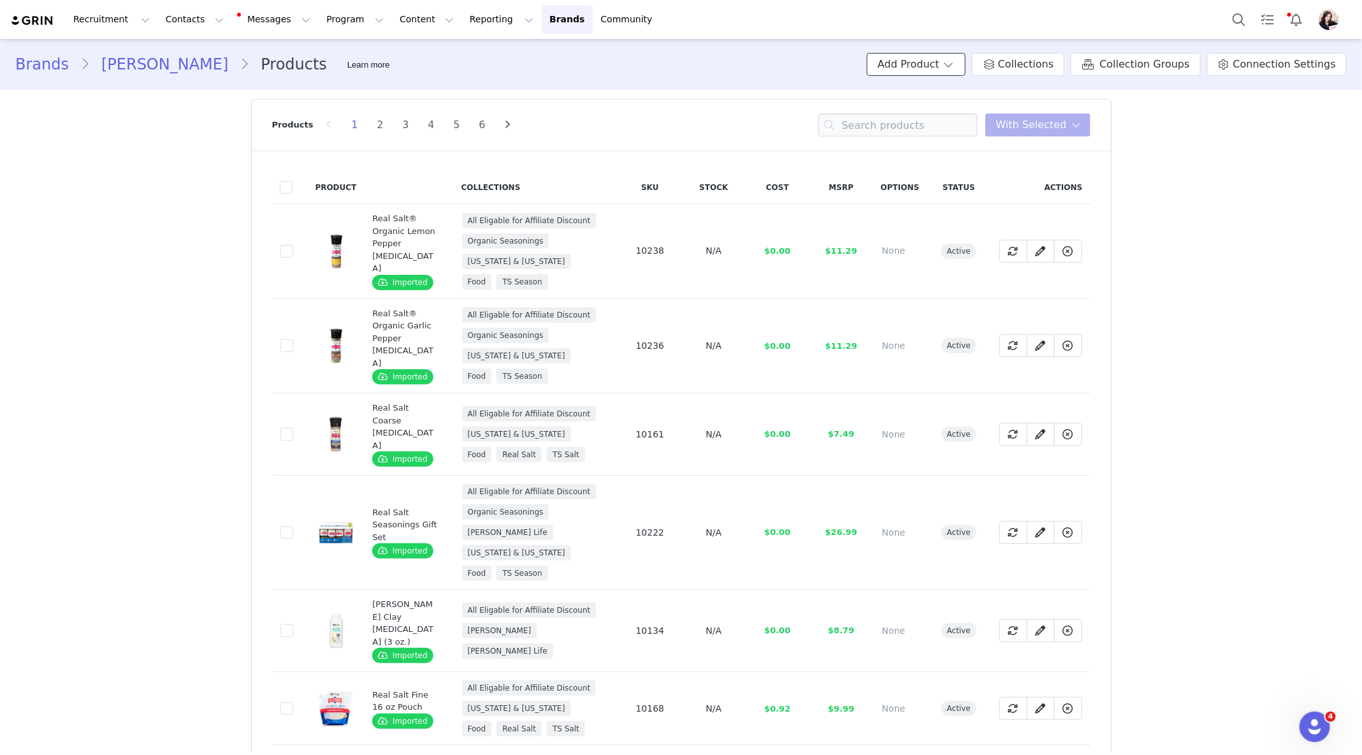
click at [955, 66] on span at bounding box center [948, 64] width 13 height 15
click at [964, 115] on span "Import From Store" at bounding box center [955, 113] width 81 height 10
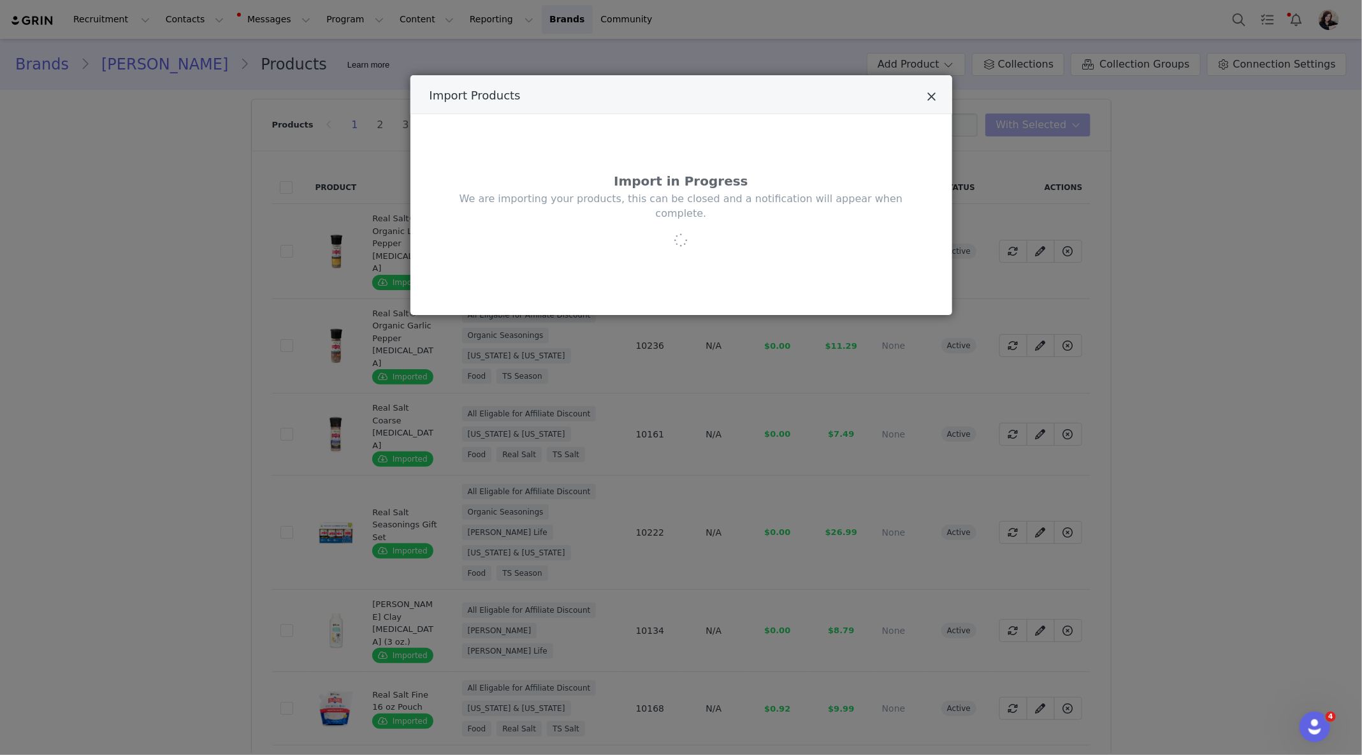
click at [934, 96] on icon "Close" at bounding box center [932, 97] width 10 height 13
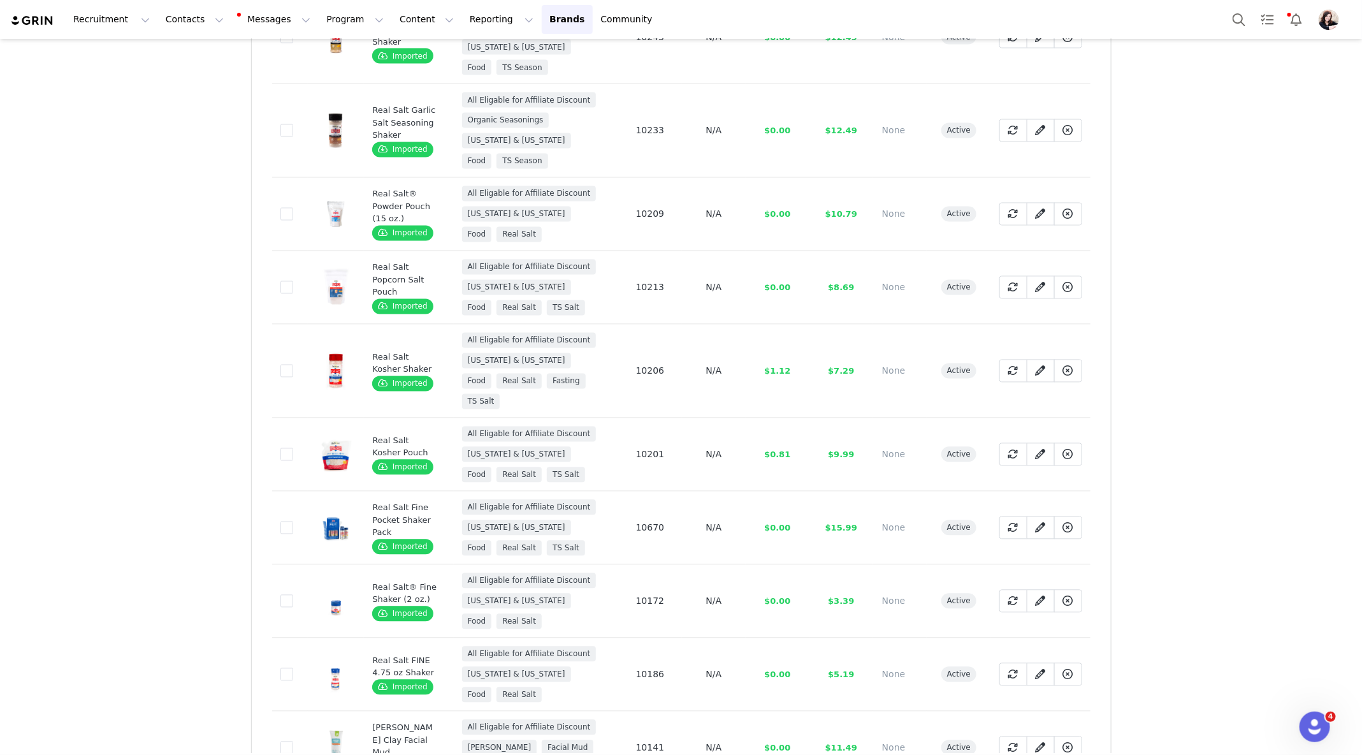
scroll to position [1510, 0]
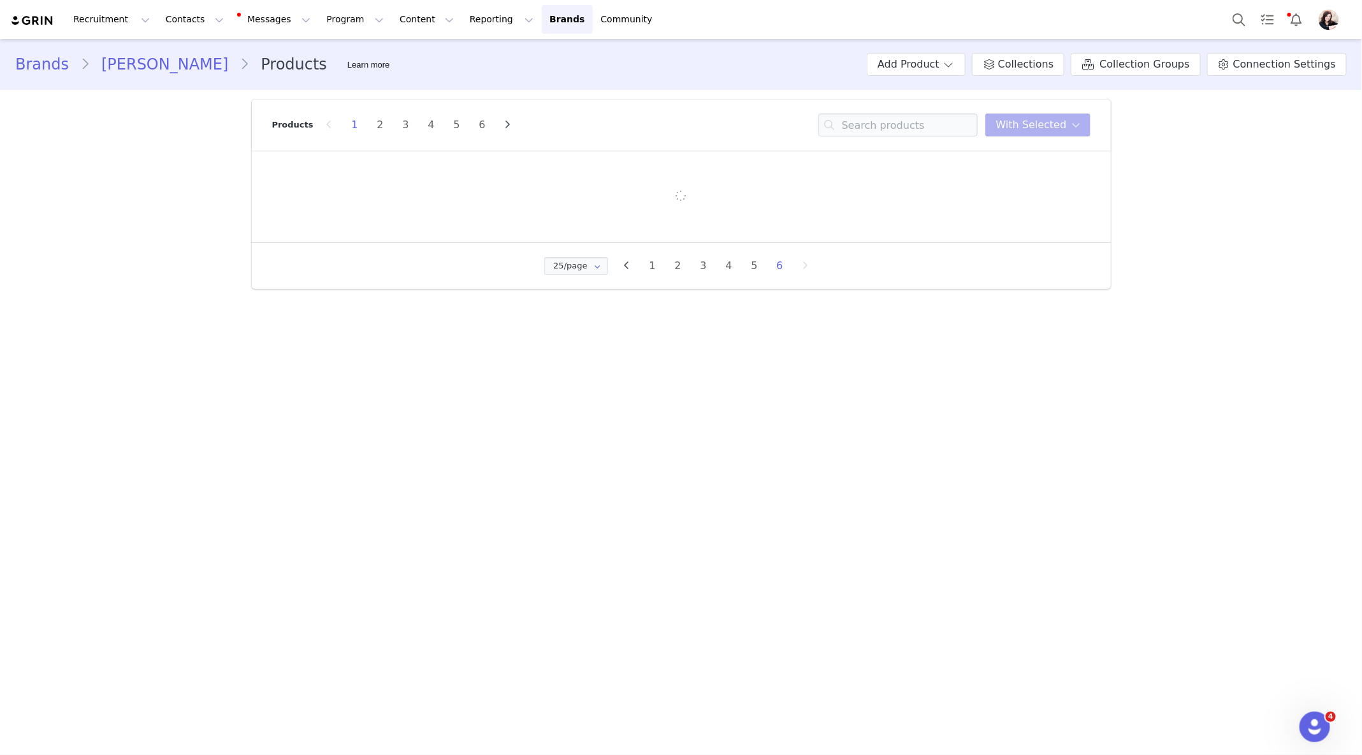
scroll to position [0, 0]
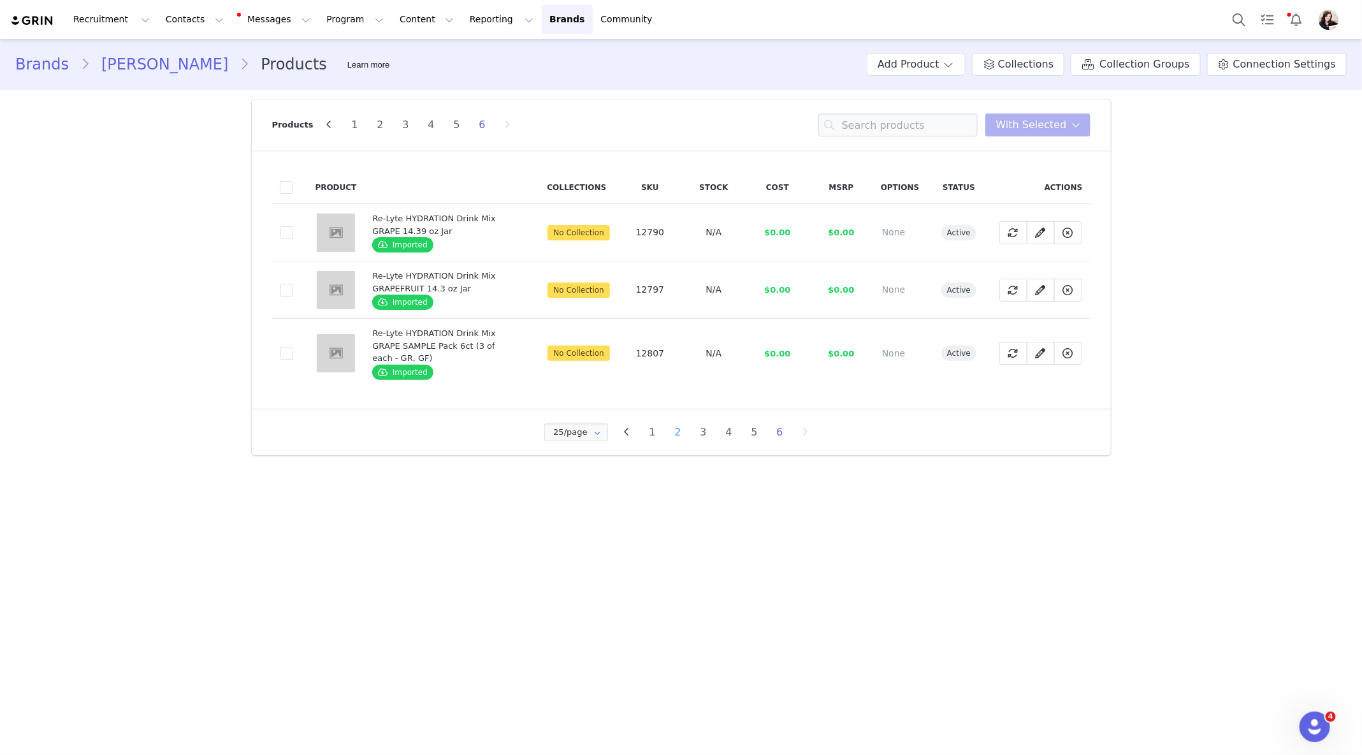
click at [680, 429] on li "2" at bounding box center [678, 432] width 19 height 18
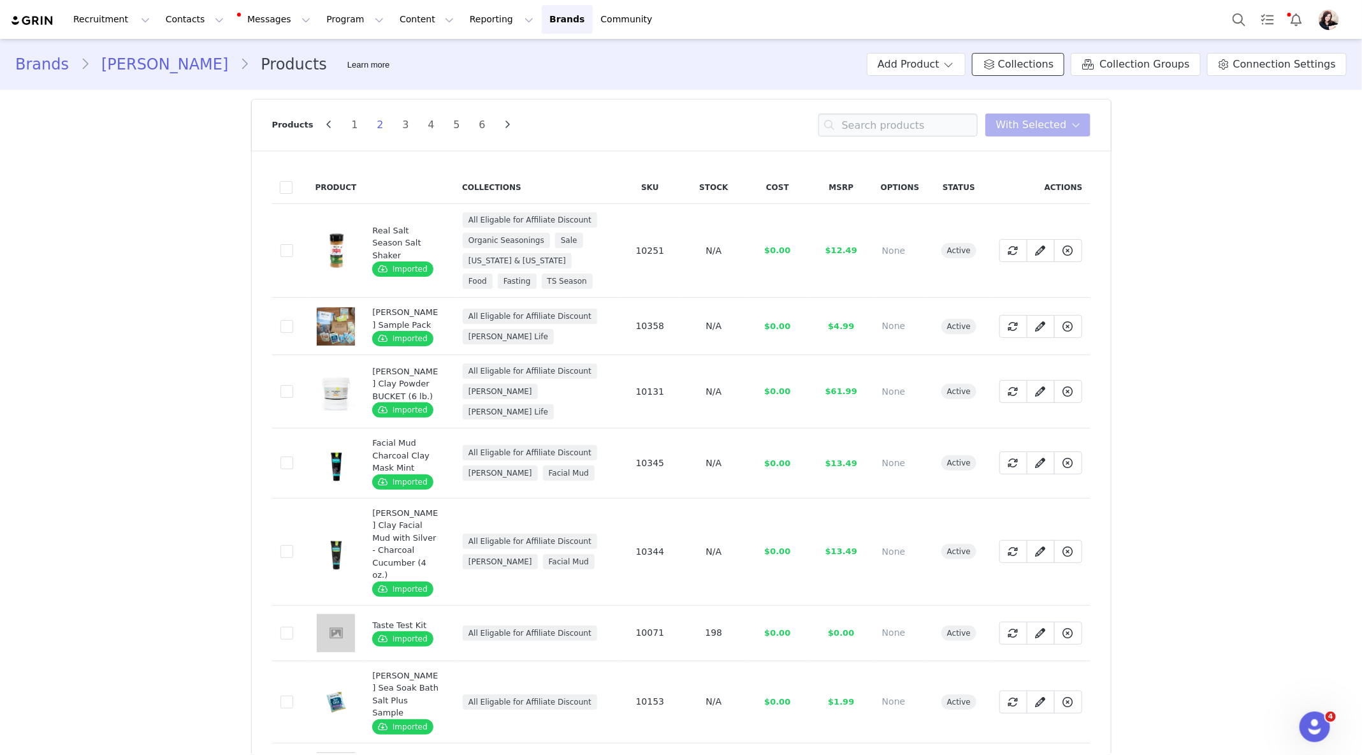
click at [1054, 66] on span "Collections" at bounding box center [1025, 64] width 55 height 15
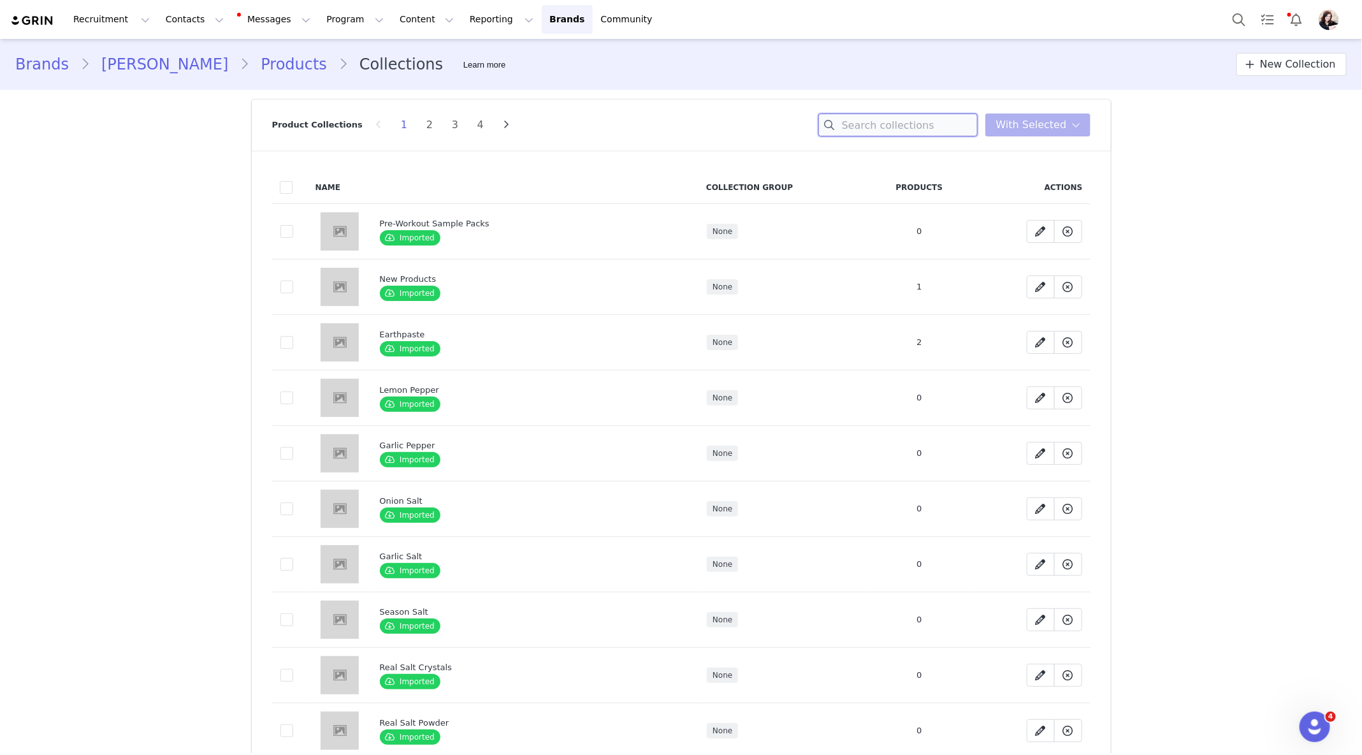
click at [935, 130] on input at bounding box center [897, 124] width 159 height 23
type input "OOS"
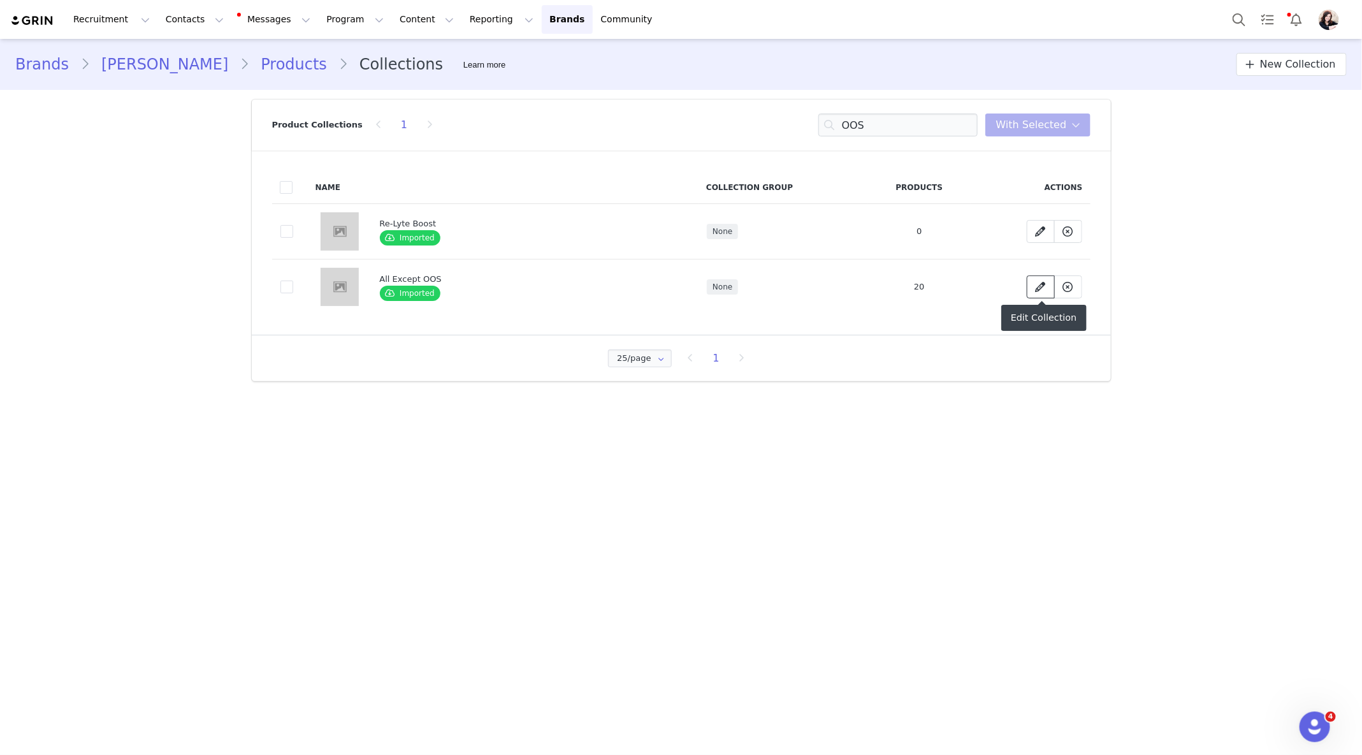
click at [1045, 291] on icon at bounding box center [1041, 287] width 10 height 10
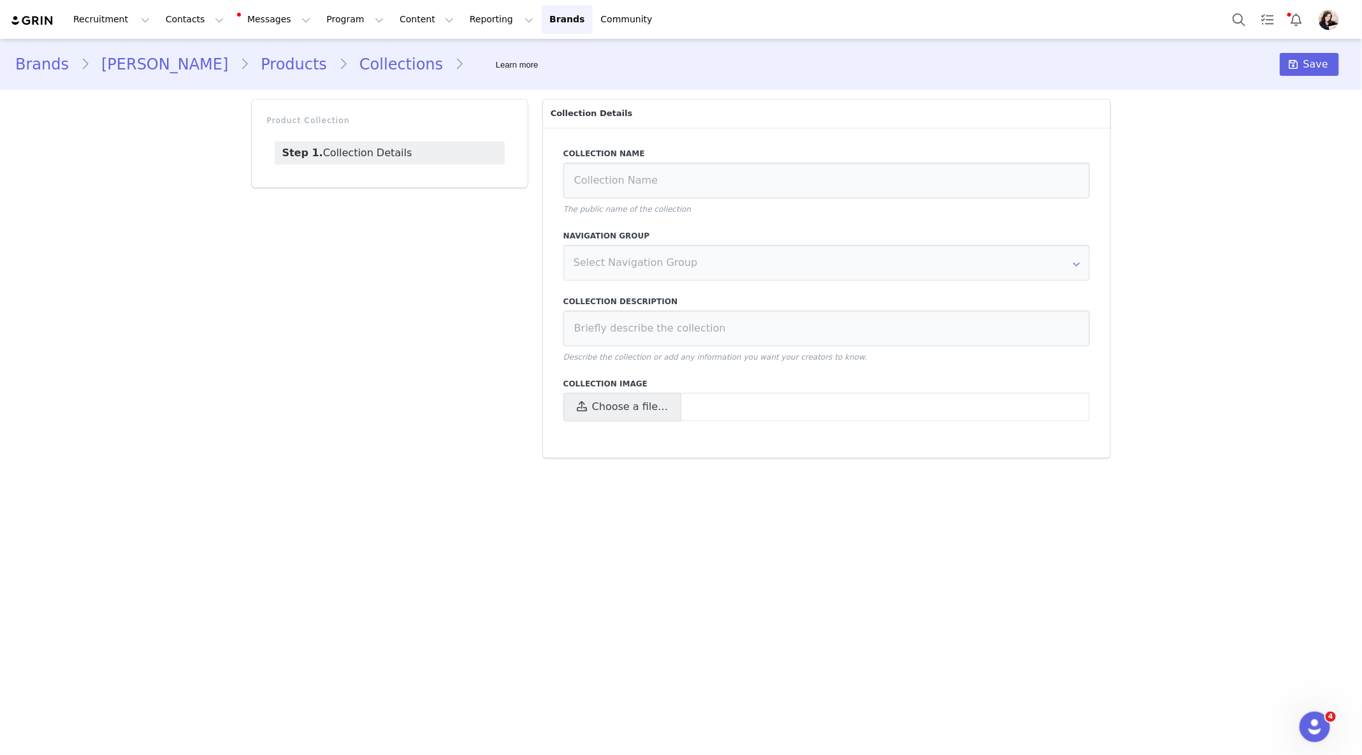
type input "All Except OOS"
click at [710, 279] on input "text" at bounding box center [826, 263] width 527 height 36
click at [520, 256] on div "Product Collection Step 1. Collection Details" at bounding box center [389, 279] width 291 height 374
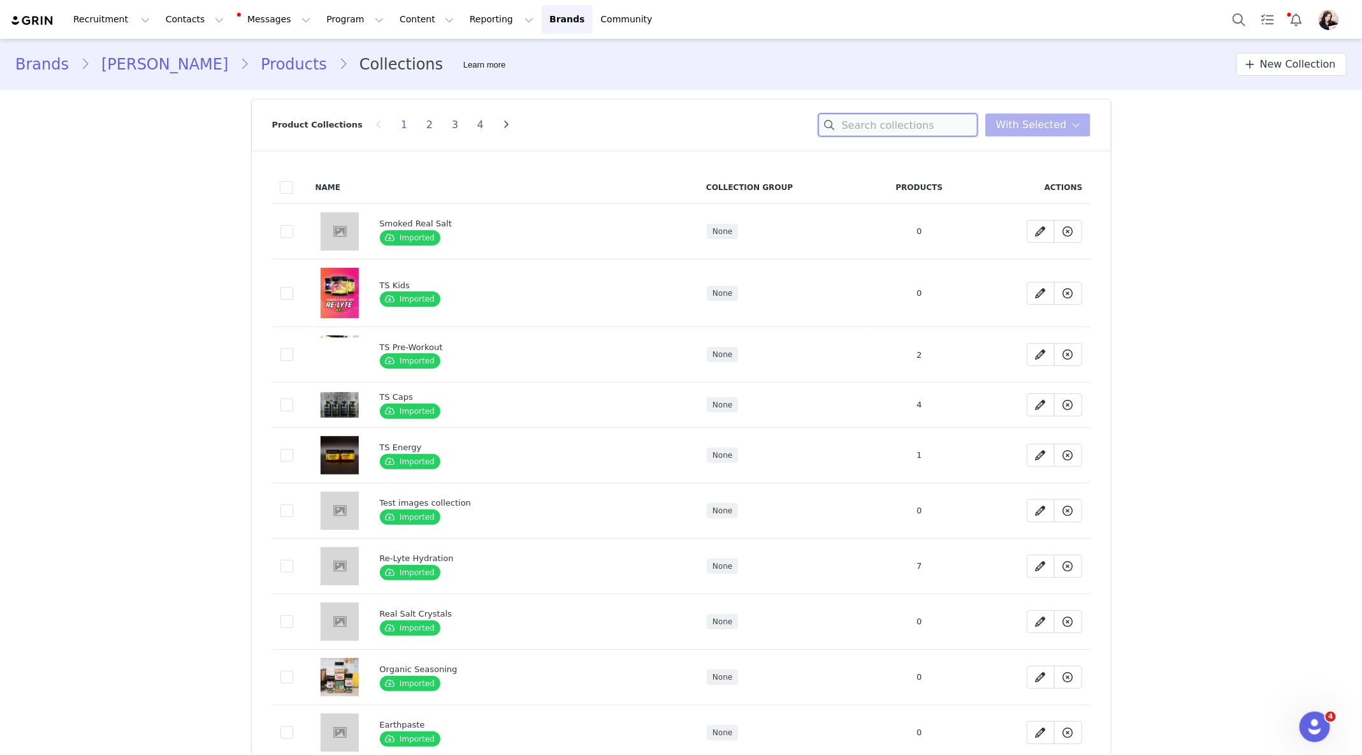
click at [917, 135] on input at bounding box center [897, 124] width 159 height 23
type input "OOS"
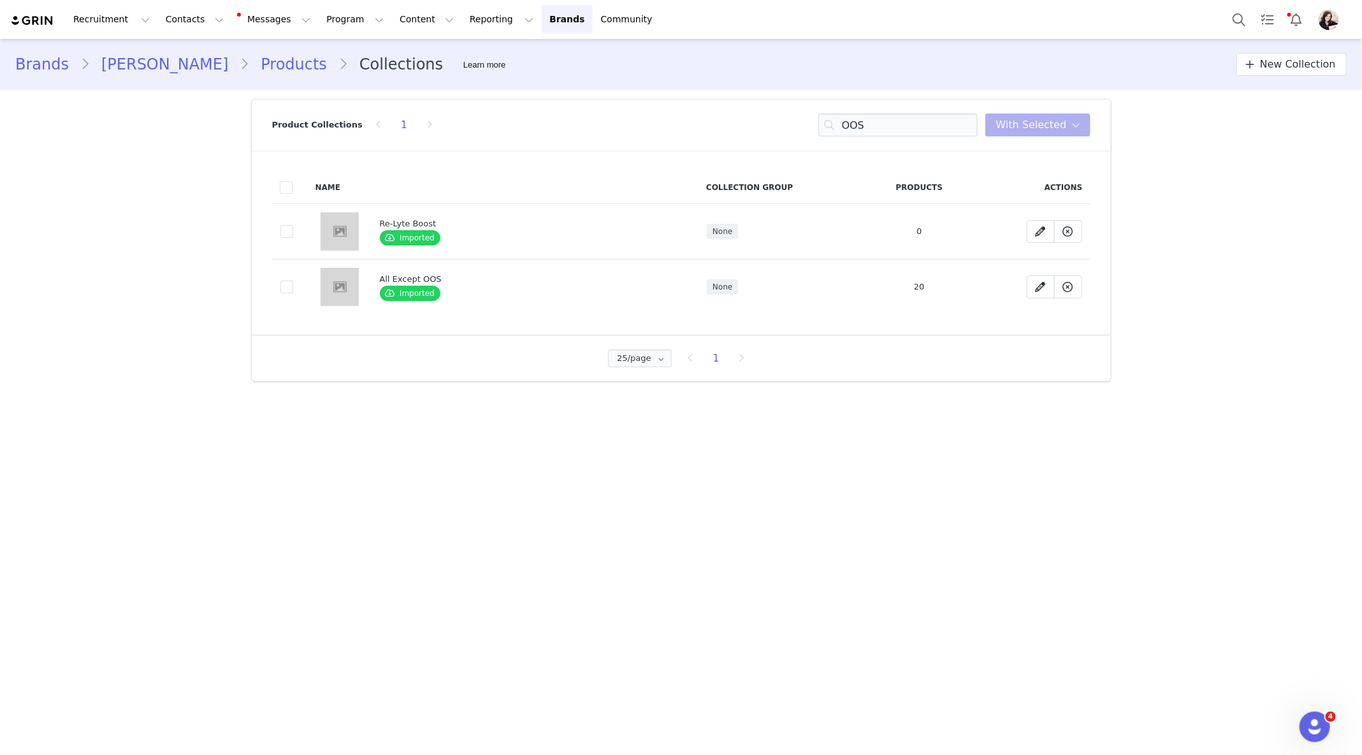
click at [342, 289] on img at bounding box center [340, 287] width 38 height 38
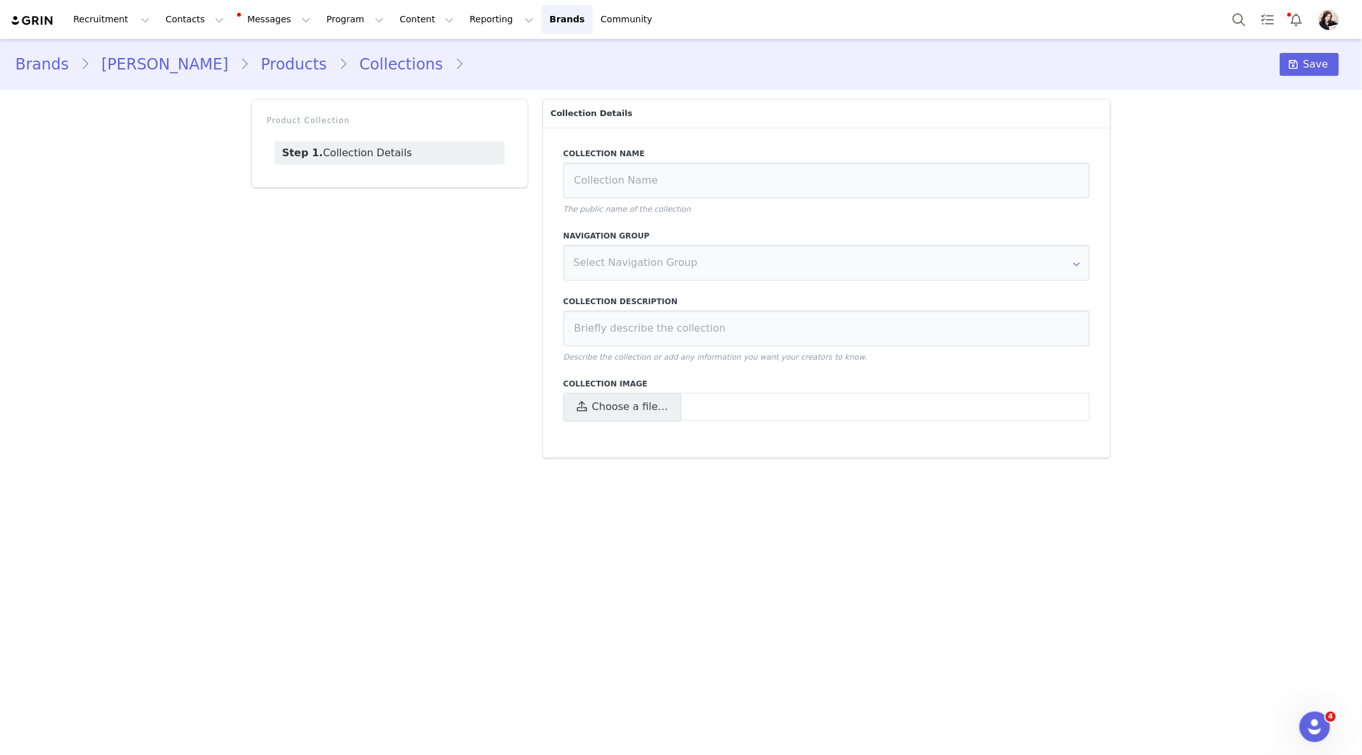
type input "All Except OOS"
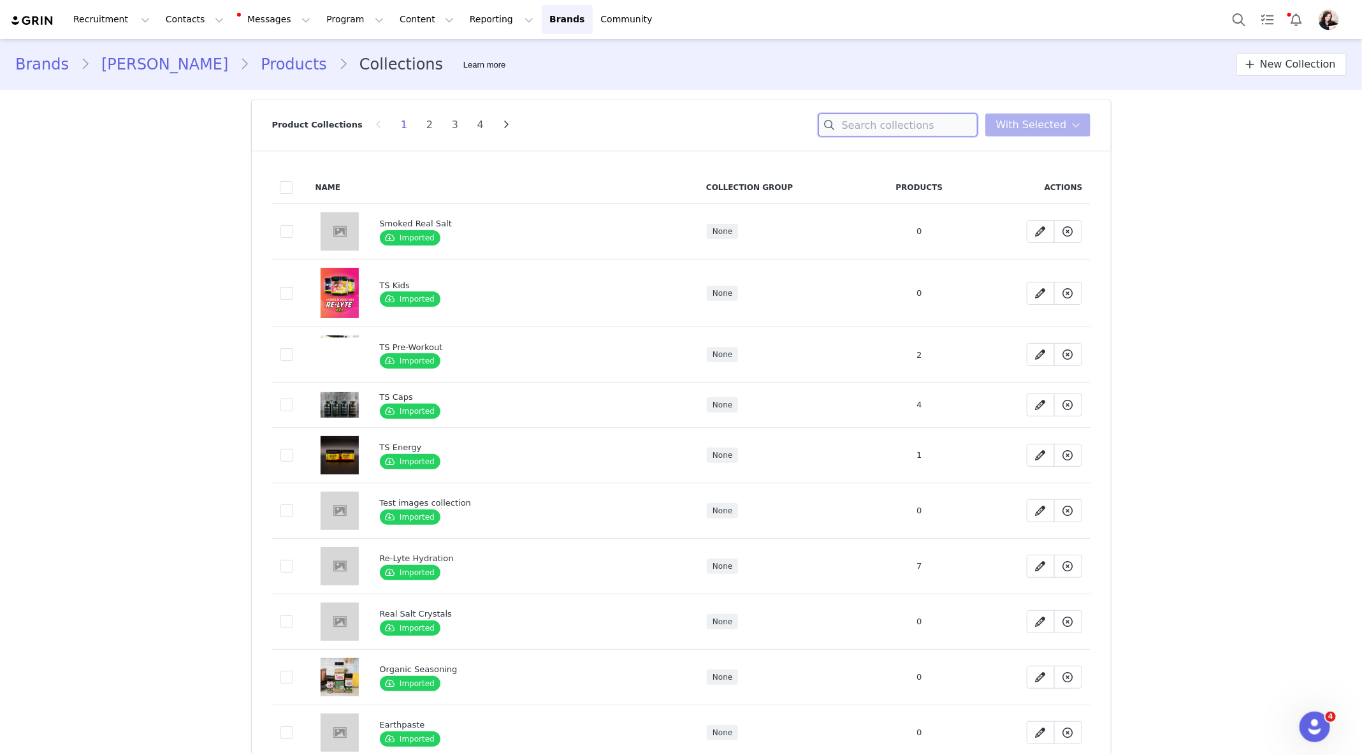
click at [922, 122] on input at bounding box center [897, 124] width 159 height 23
type input "oos"
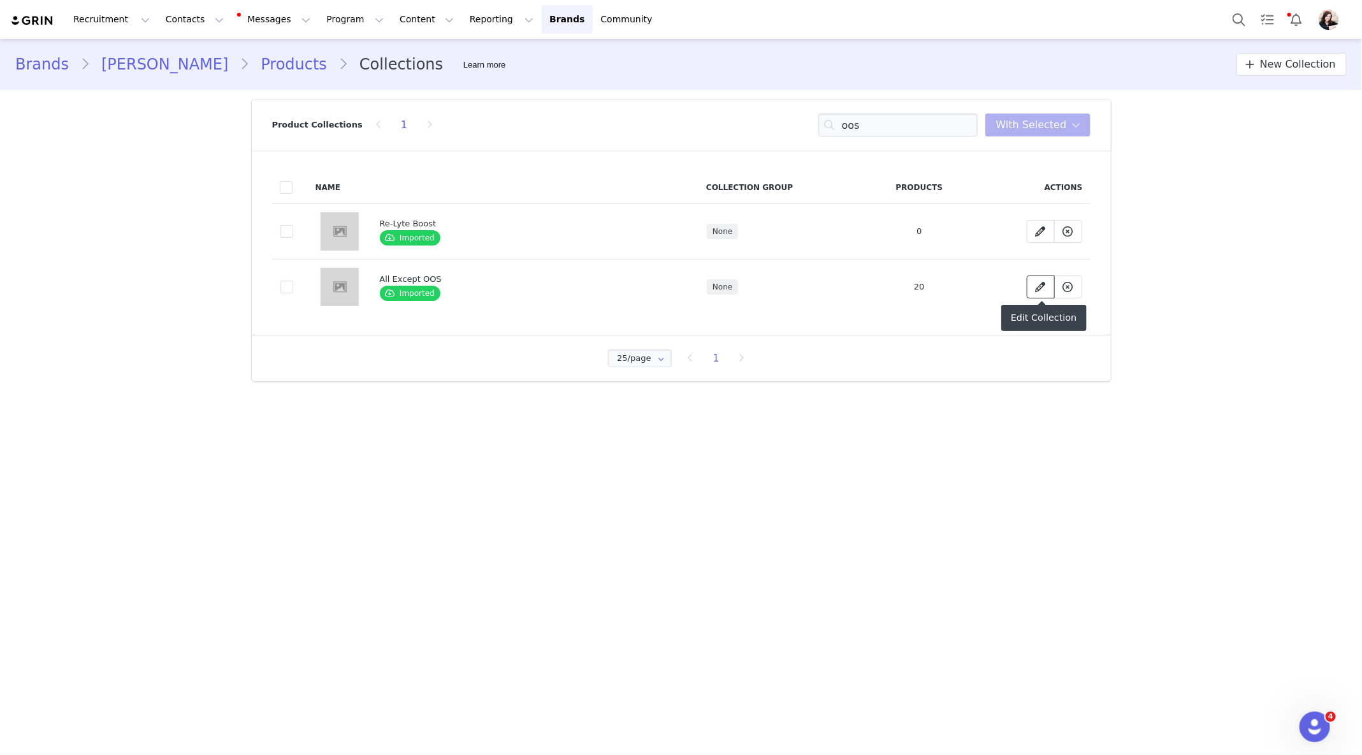
click at [1043, 286] on icon at bounding box center [1041, 287] width 10 height 10
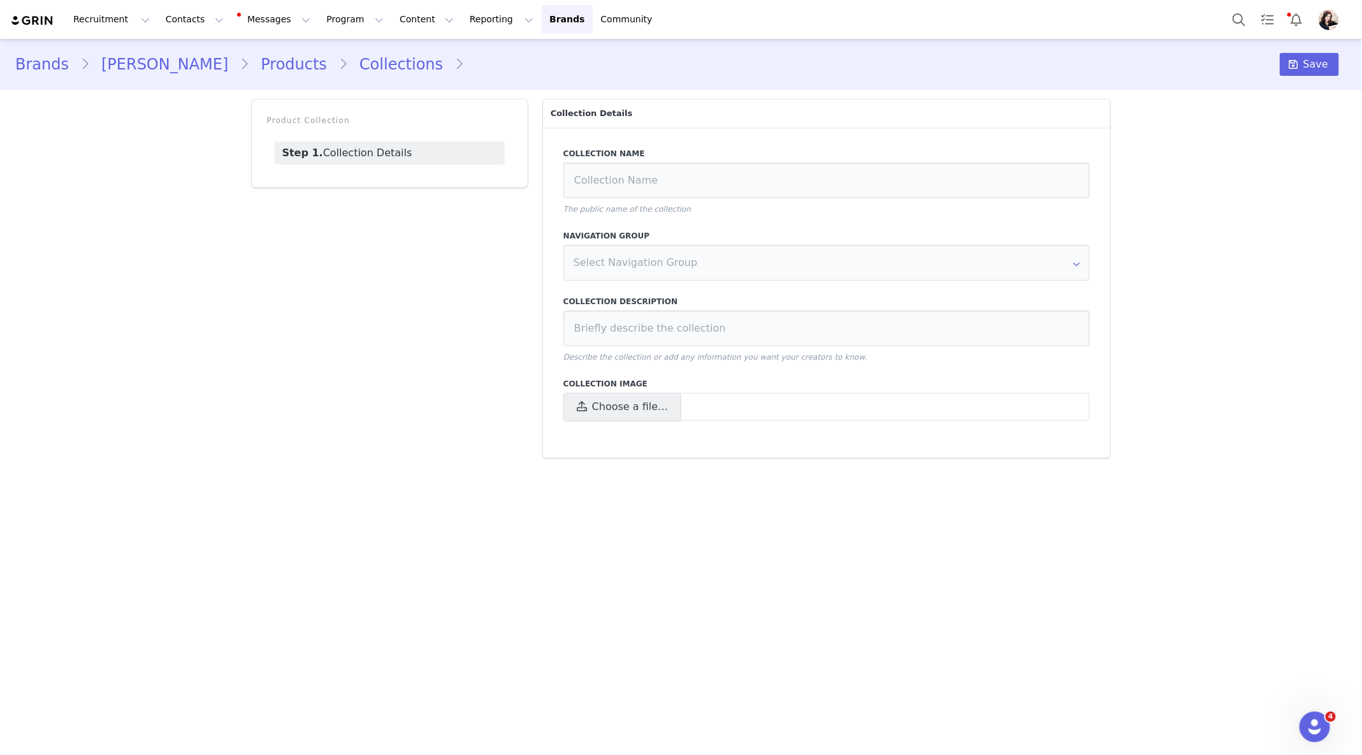
type input "All Except OOS"
click at [788, 268] on input "text" at bounding box center [826, 263] width 527 height 36
click at [796, 272] on input "text" at bounding box center [826, 263] width 527 height 36
click at [718, 335] on input at bounding box center [826, 328] width 527 height 36
click at [454, 71] on li "All Except OOS" at bounding box center [527, 64] width 147 height 23
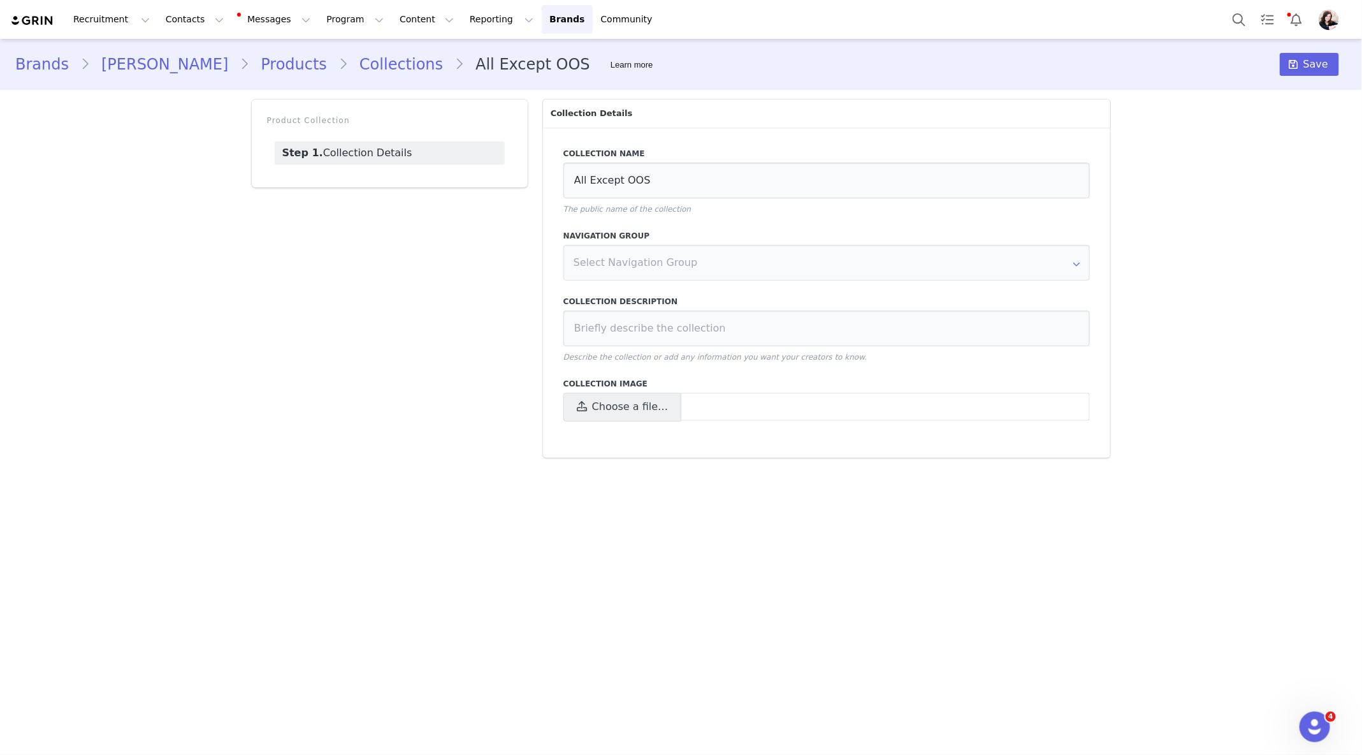
click at [348, 65] on link "Collections" at bounding box center [401, 64] width 106 height 23
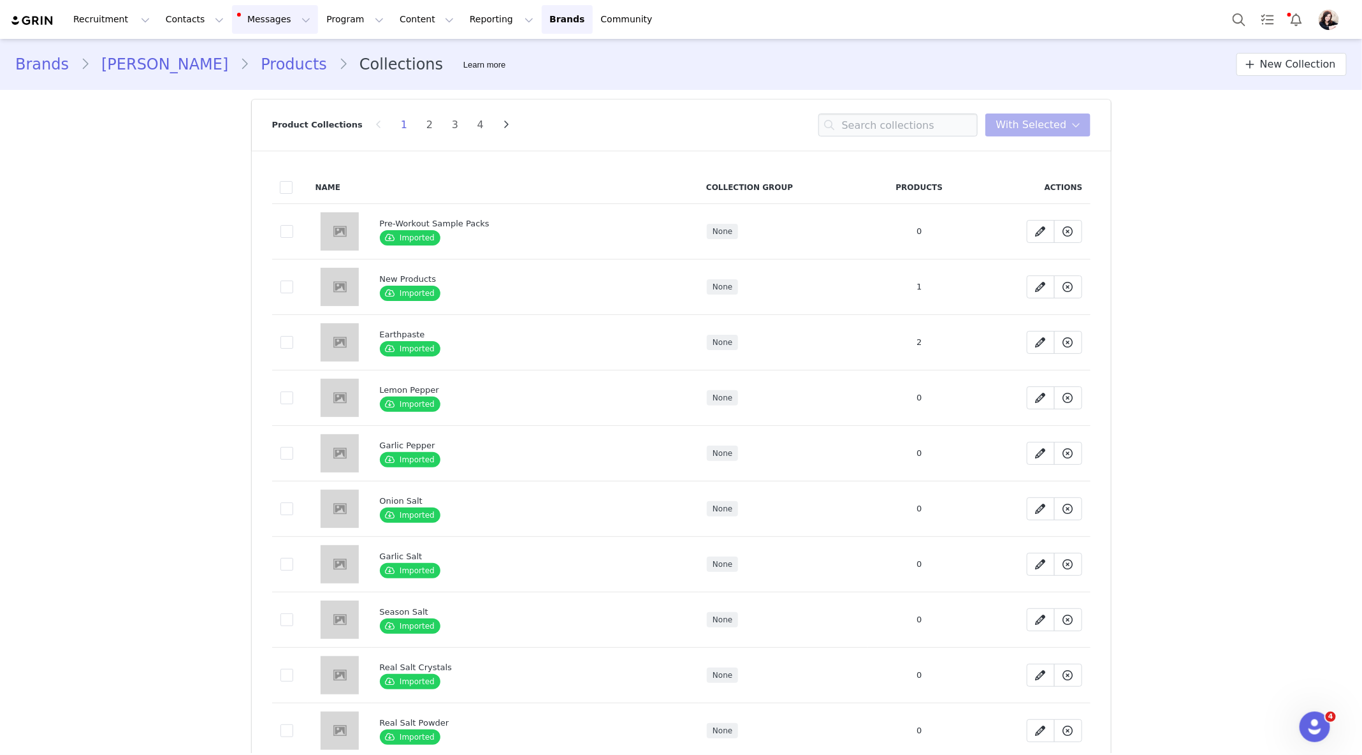
click at [275, 22] on button "Messages Messages" at bounding box center [275, 19] width 86 height 29
click at [334, 17] on button "Program Program" at bounding box center [355, 19] width 73 height 29
click at [361, 54] on div "Activations" at bounding box center [349, 56] width 85 height 13
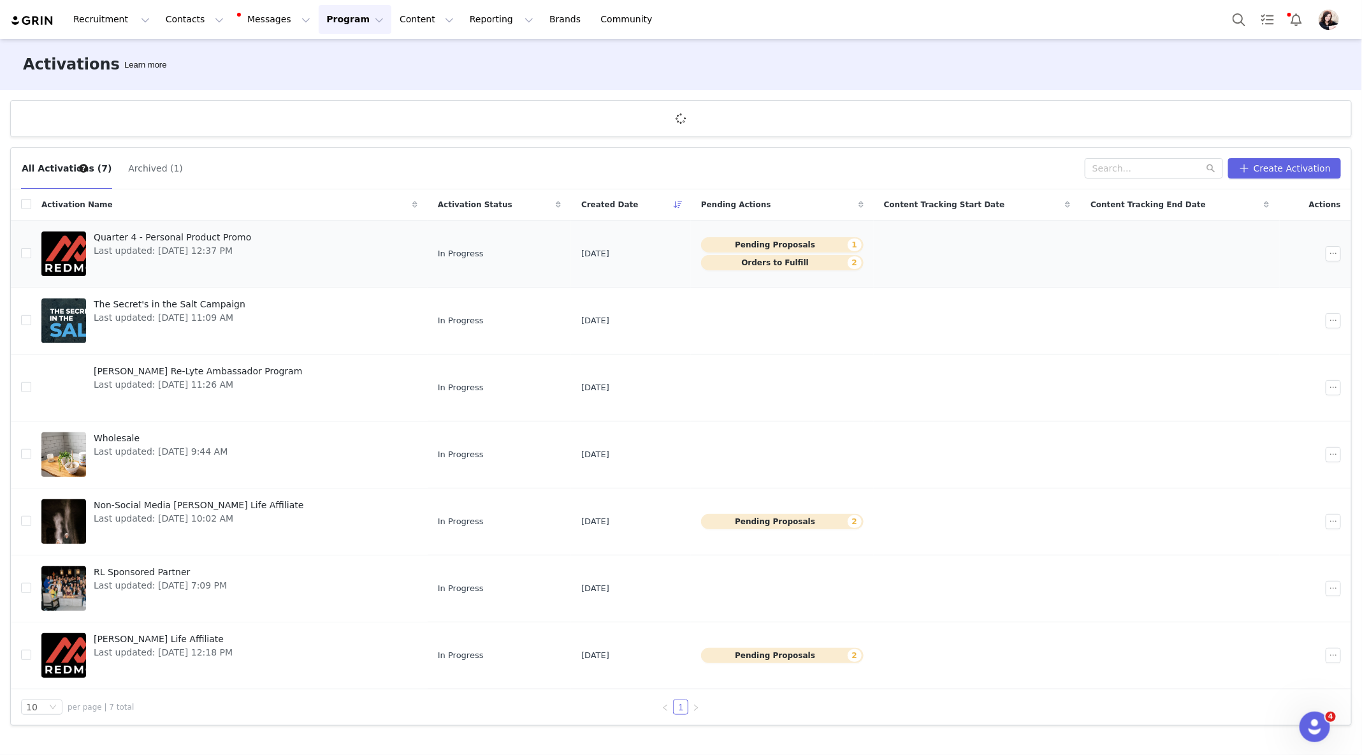
click at [230, 233] on span "Quarter 4 - Personal Product Promo" at bounding box center [172, 237] width 157 height 13
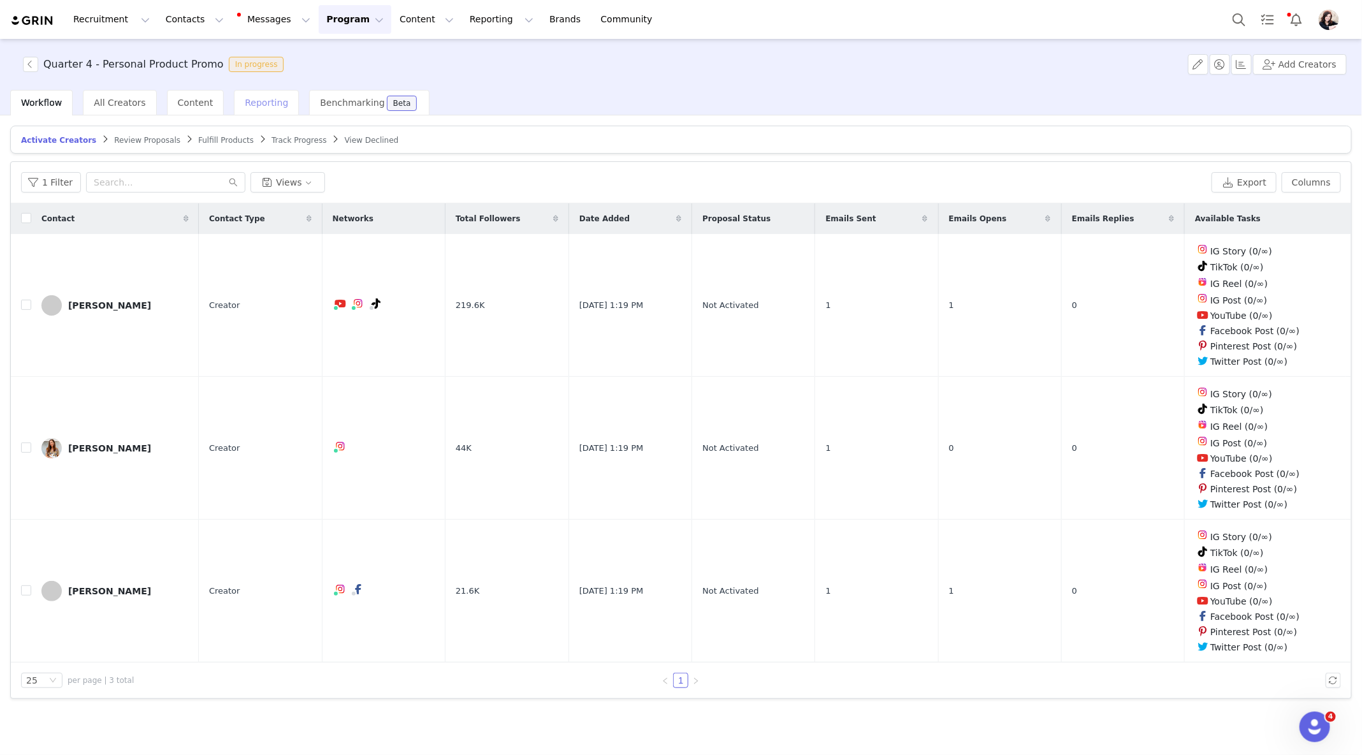
click at [269, 107] on span "Reporting" at bounding box center [266, 103] width 43 height 10
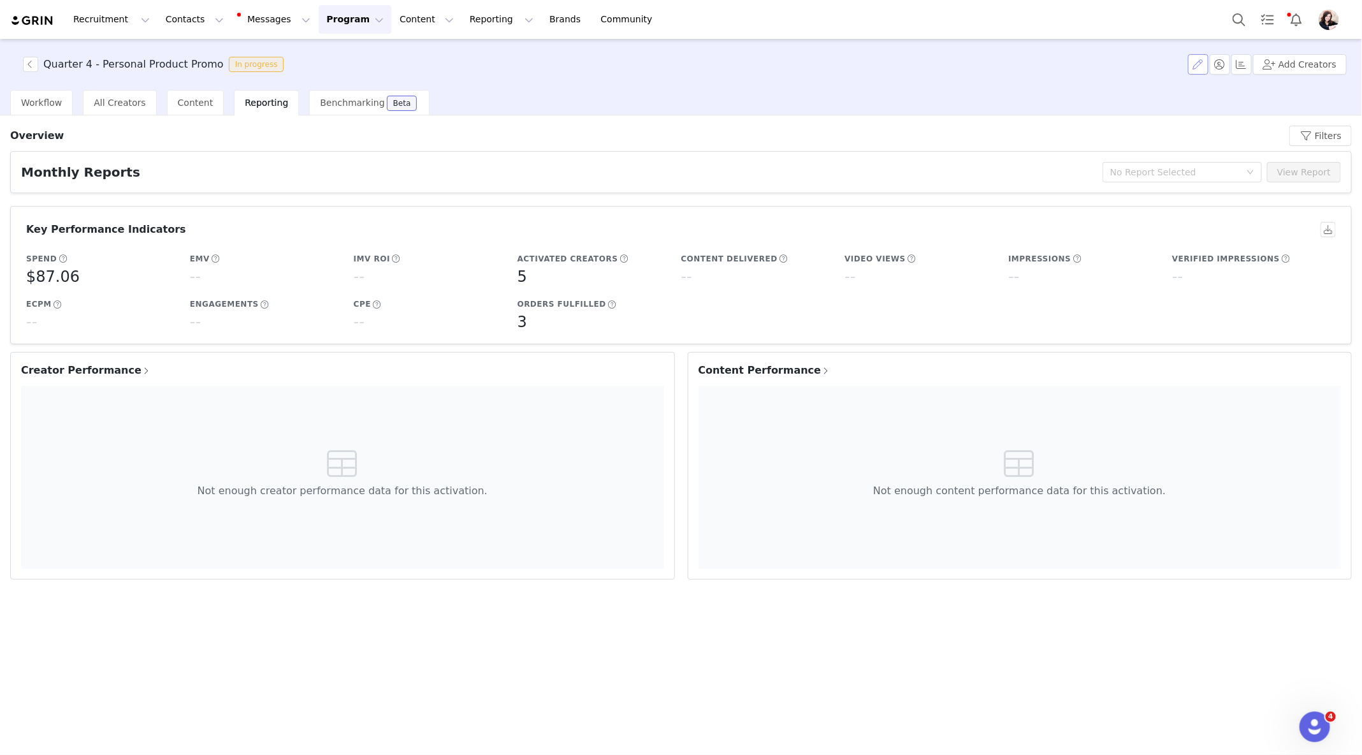
click at [1202, 69] on button "button" at bounding box center [1198, 64] width 20 height 20
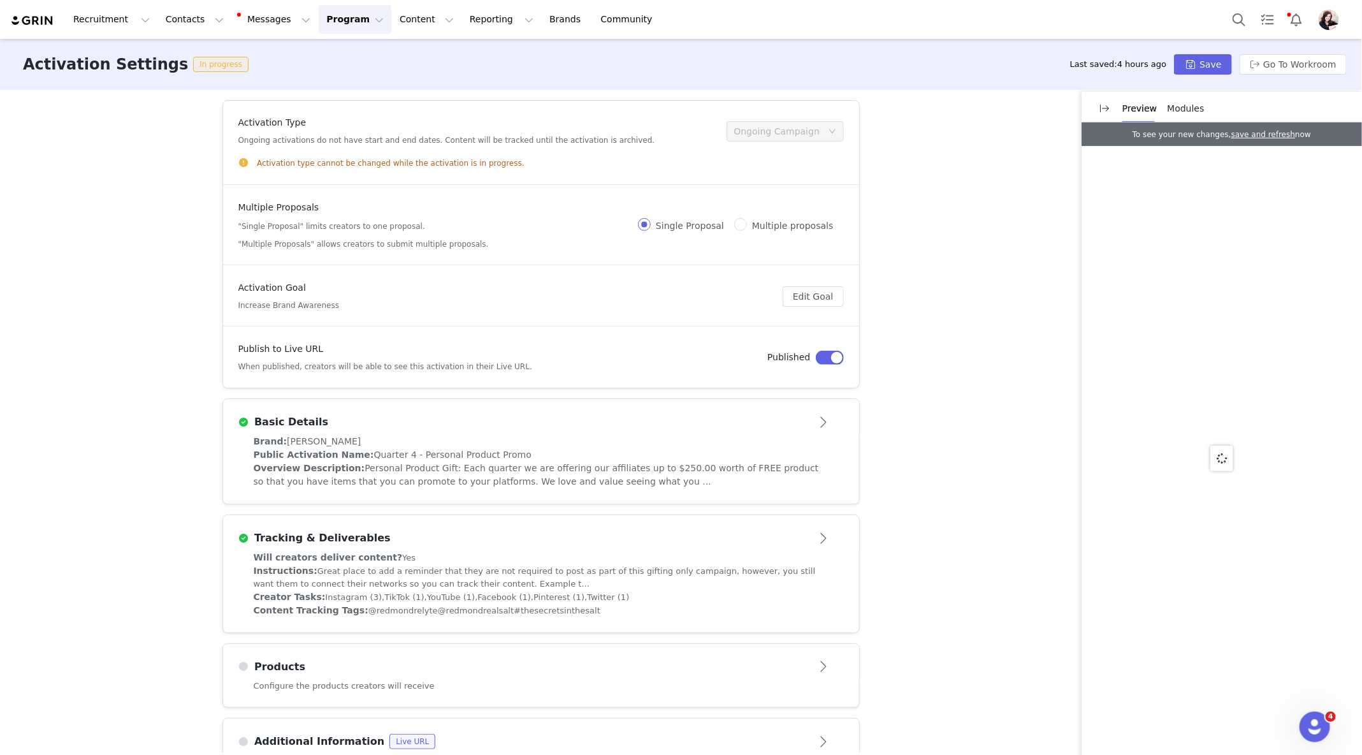
scroll to position [115, 0]
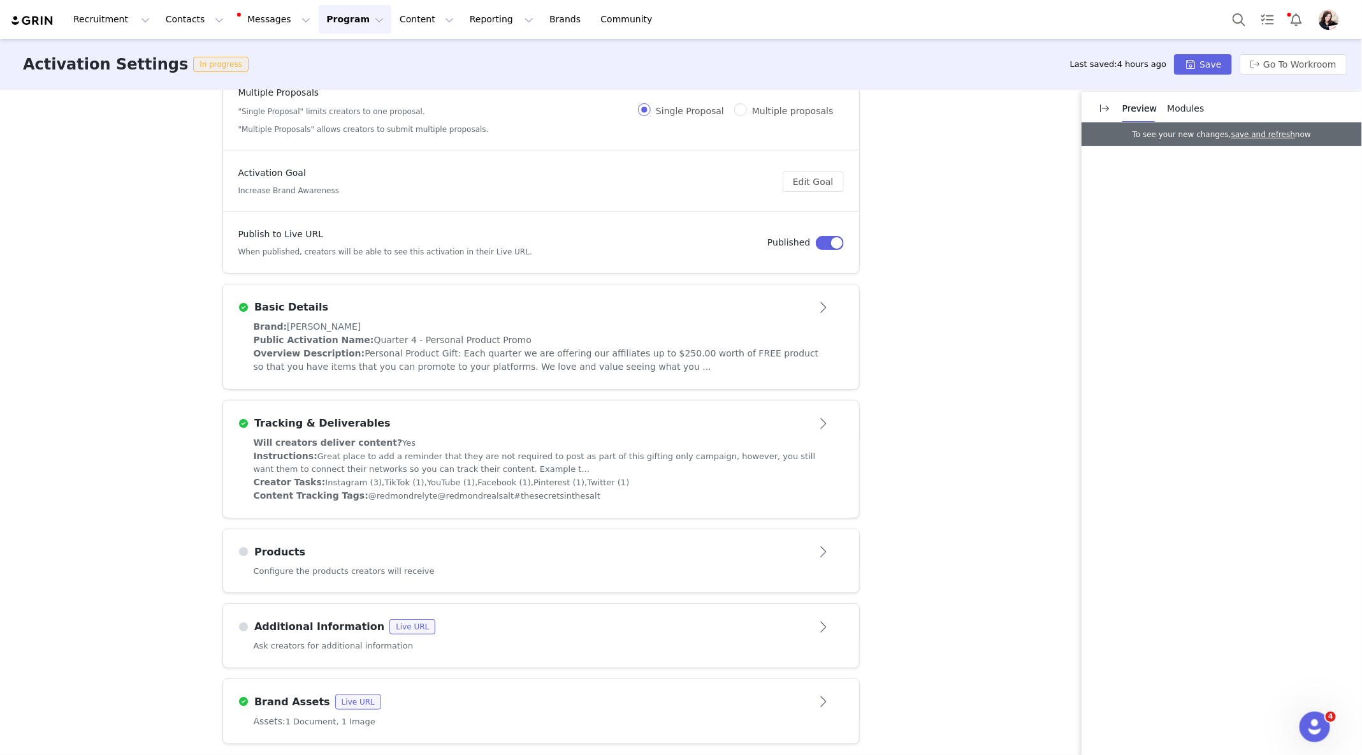
click at [457, 570] on div "Configure the products creators will receive" at bounding box center [541, 579] width 636 height 28
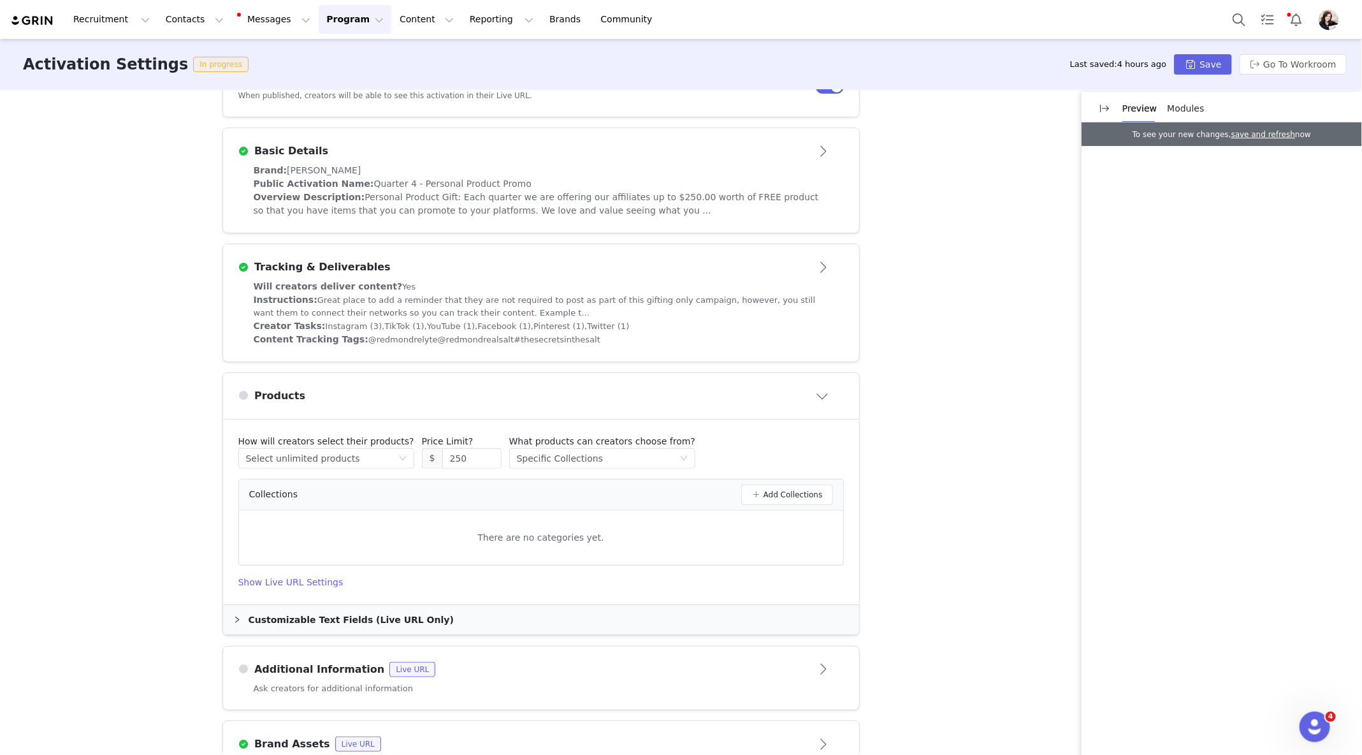
scroll to position [274, 0]
click at [785, 486] on button "Add Collections" at bounding box center [787, 491] width 92 height 20
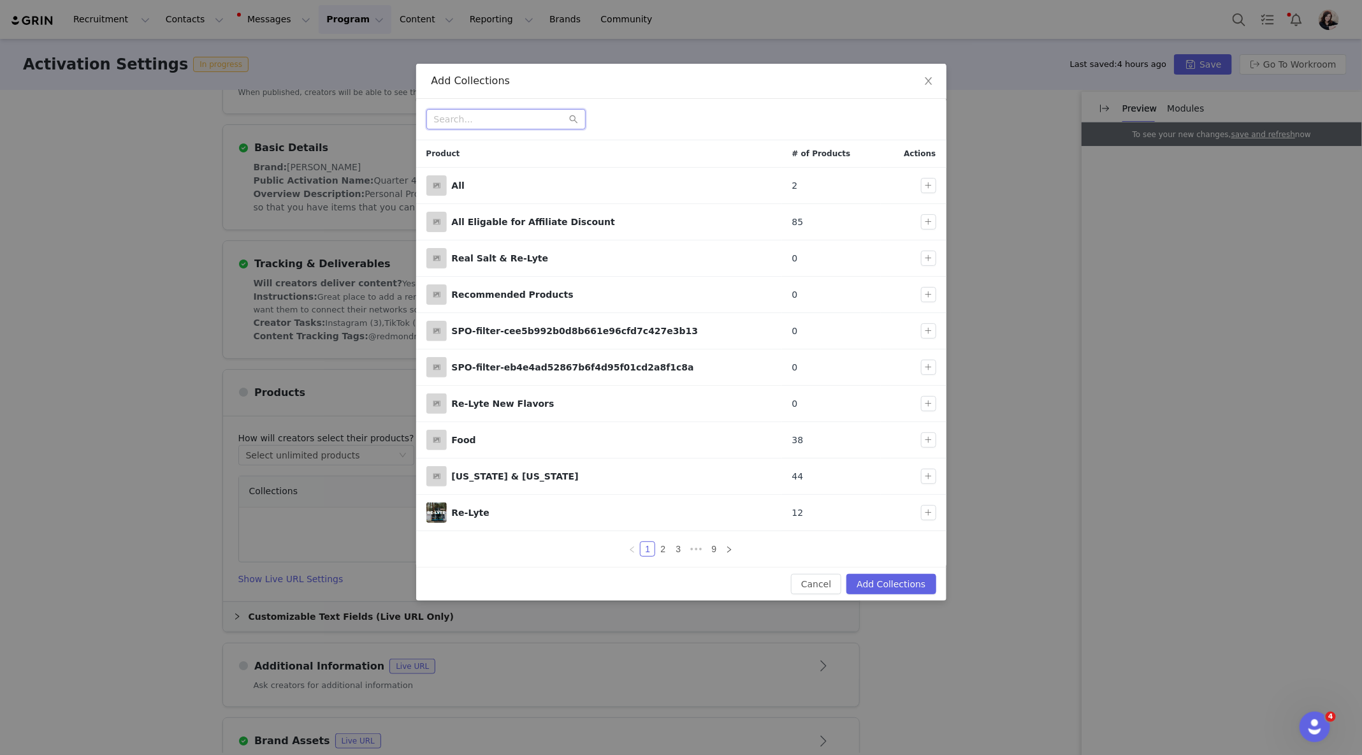
click at [529, 122] on input "text" at bounding box center [505, 119] width 159 height 20
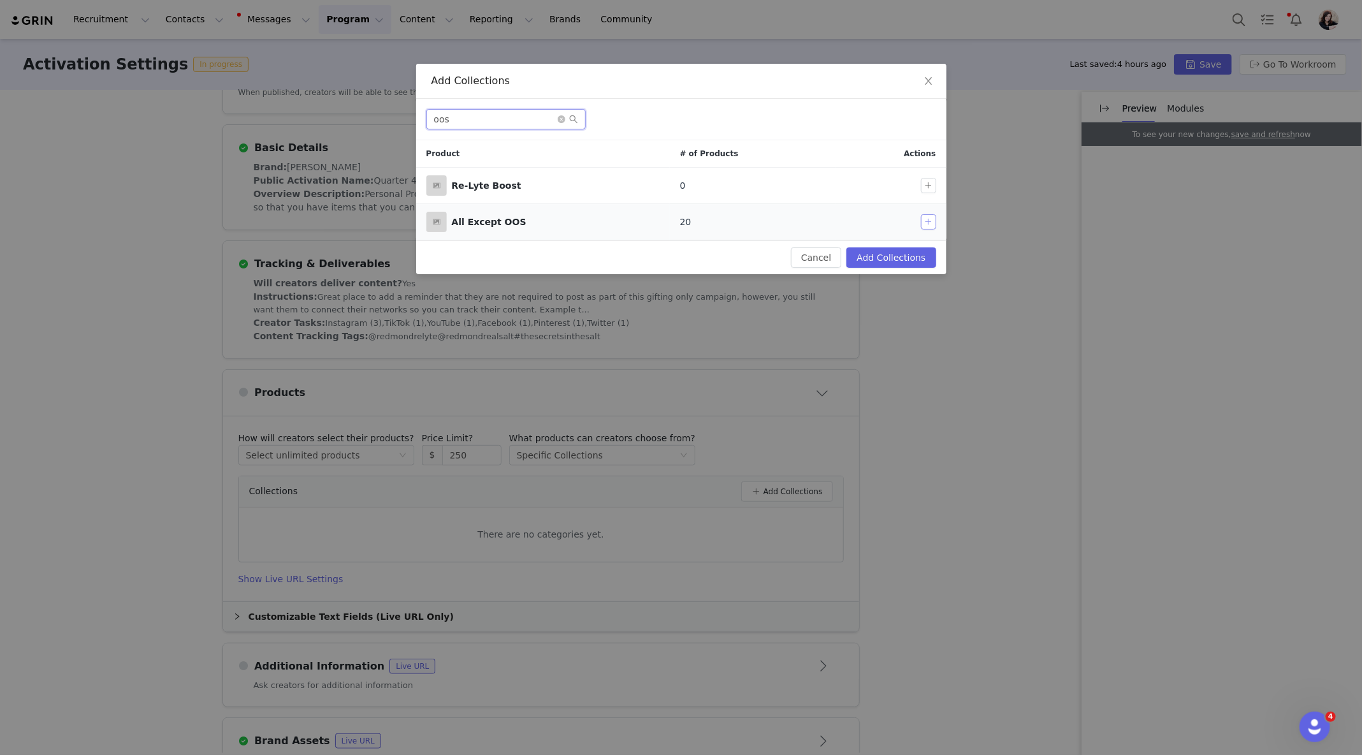
type input "oos"
click at [929, 221] on button "button" at bounding box center [928, 221] width 15 height 15
click at [912, 259] on button "Add Collections" at bounding box center [890, 257] width 89 height 20
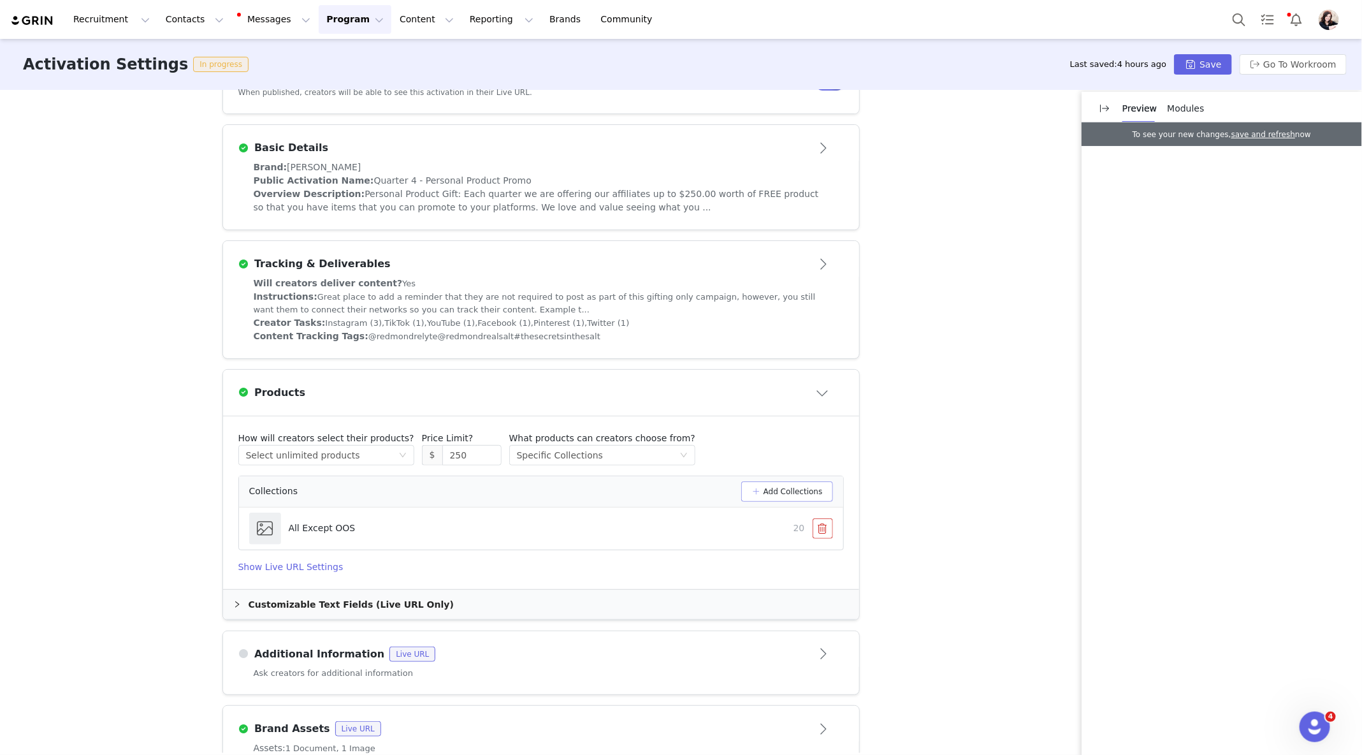
click at [765, 484] on button "Add Collections" at bounding box center [787, 491] width 92 height 20
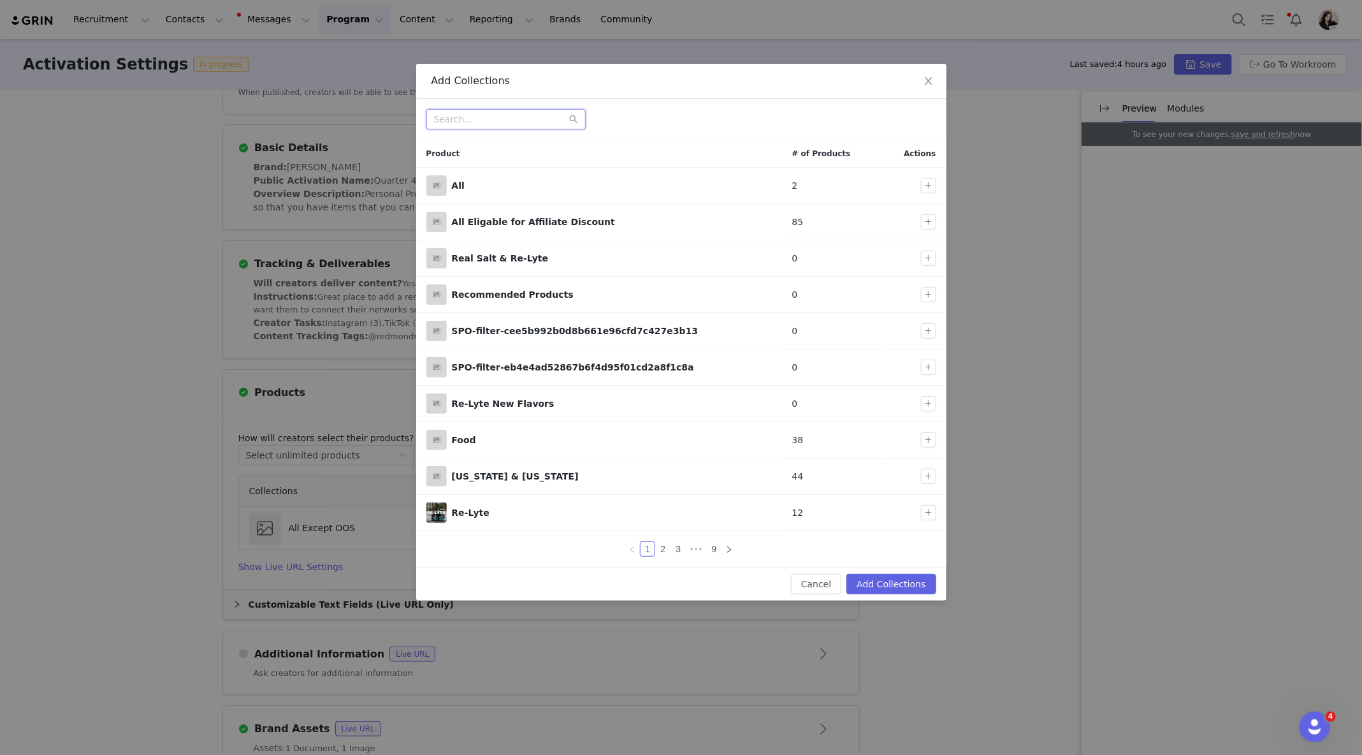
click at [512, 126] on input "text" at bounding box center [505, 119] width 159 height 20
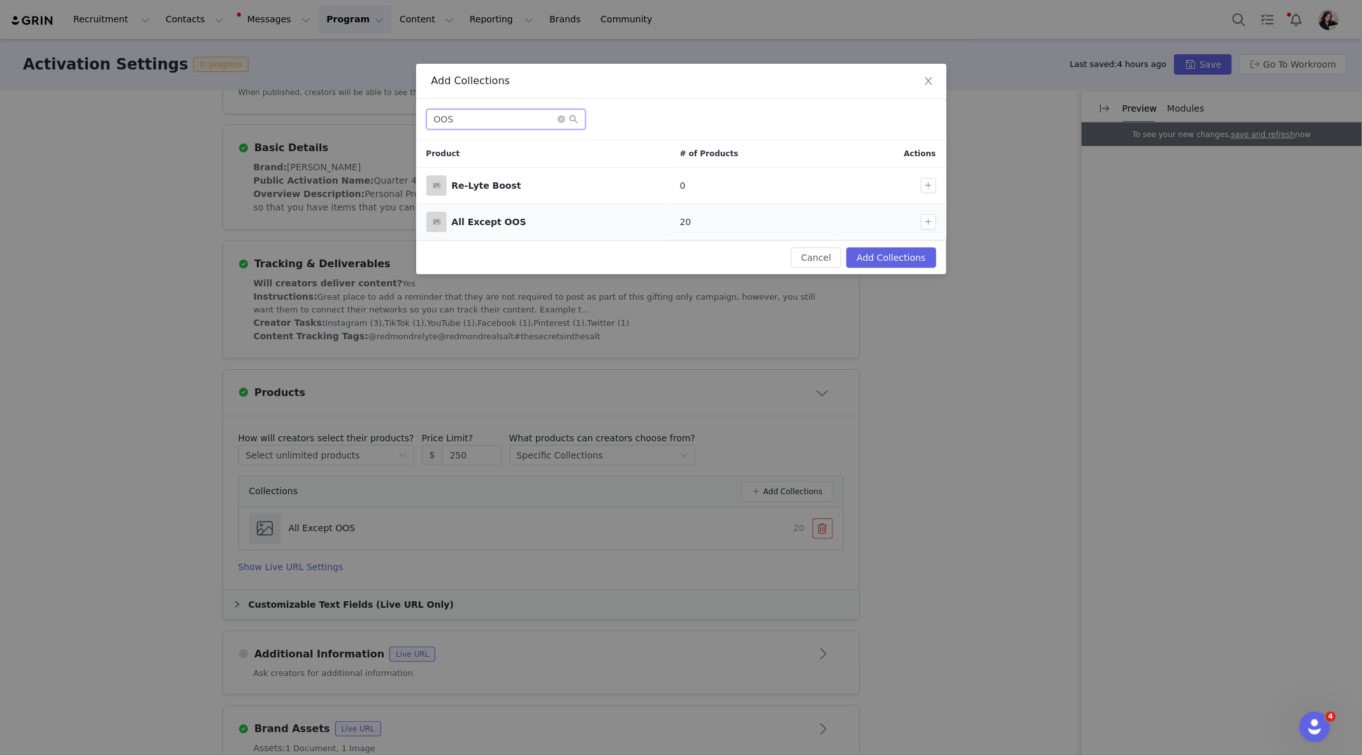
type input "OOS"
